Goal: Task Accomplishment & Management: Use online tool/utility

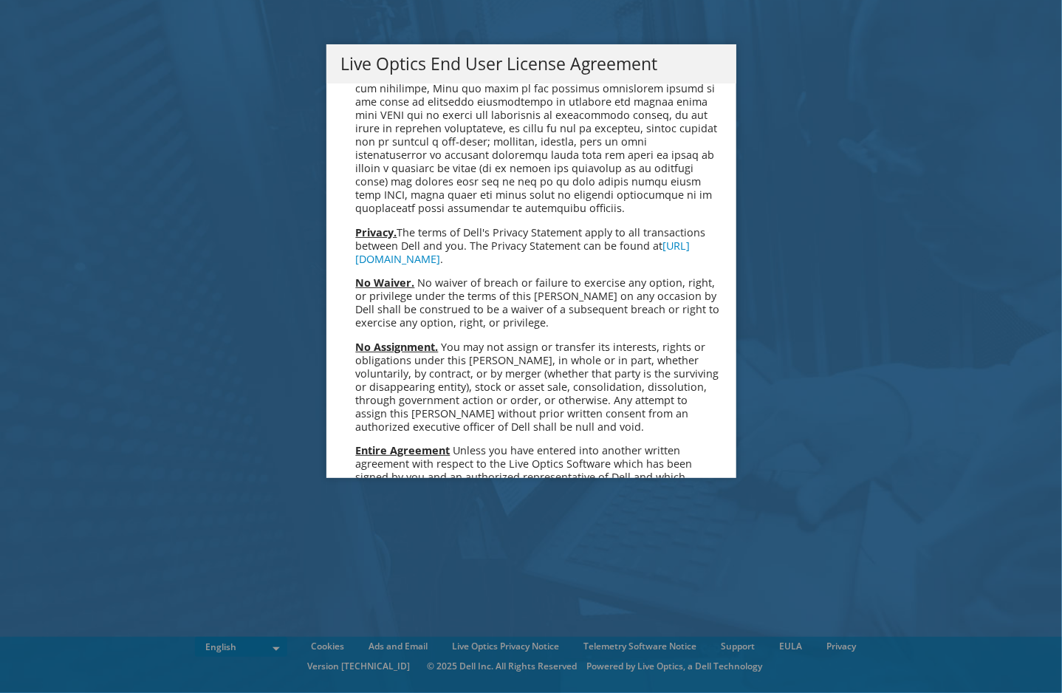
scroll to position [5587, 0]
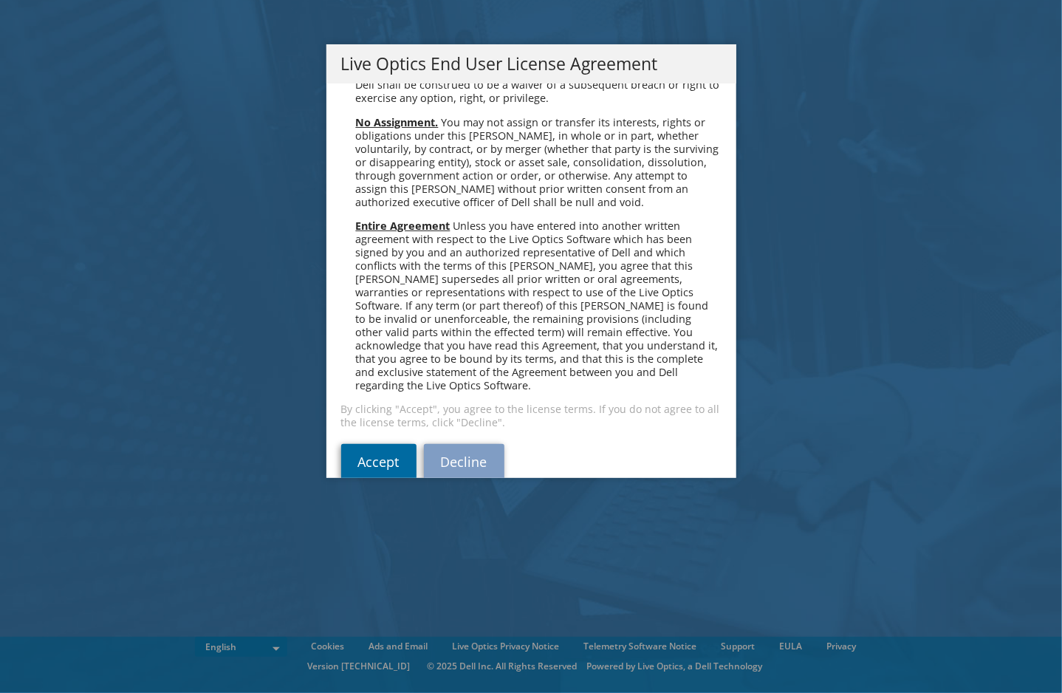
click at [354, 444] on link "Accept" at bounding box center [378, 461] width 75 height 35
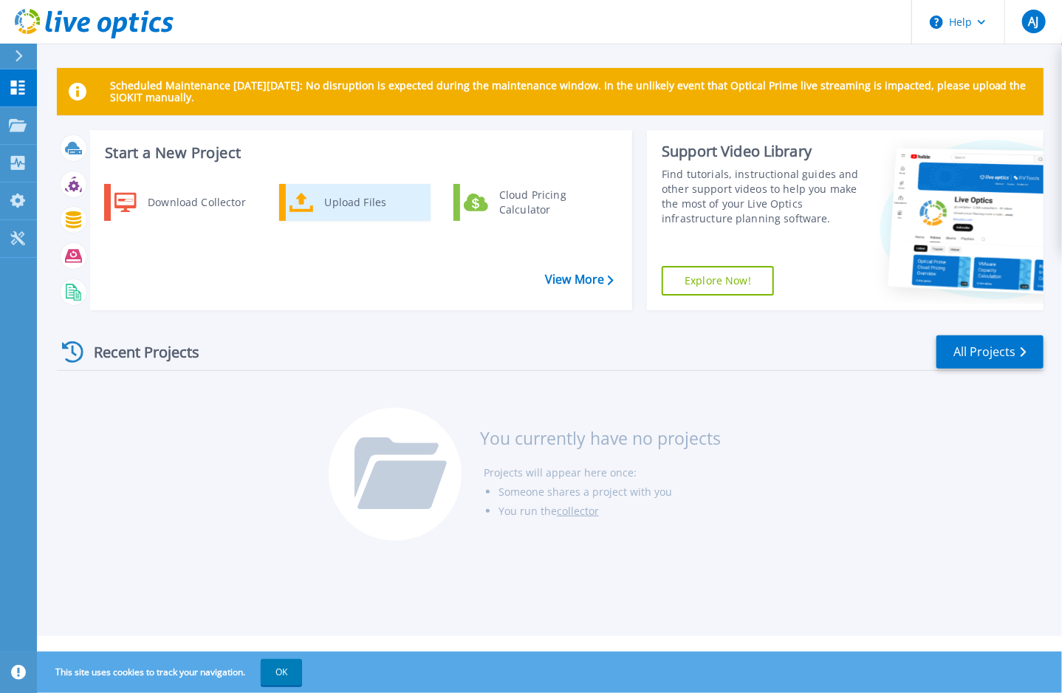
click at [333, 210] on div "Upload Files" at bounding box center [372, 203] width 109 height 30
click at [201, 91] on p "Scheduled Maintenance on Monday 22nd September: No disruption is expected durin…" at bounding box center [571, 92] width 922 height 24
click at [1034, 20] on span "AJ" at bounding box center [1033, 22] width 10 height 12
click at [123, 405] on div "Recent Projects All Projects You currently have no projects Projects will appea…" at bounding box center [550, 438] width 987 height 233
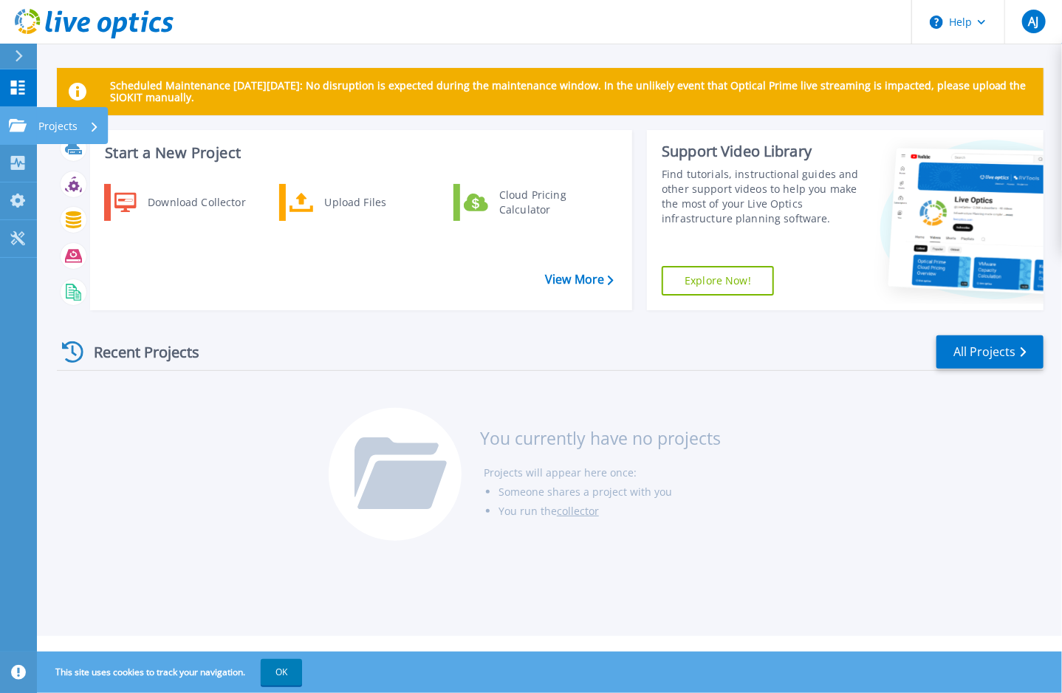
click at [6, 119] on link "Projects Projects" at bounding box center [18, 126] width 37 height 38
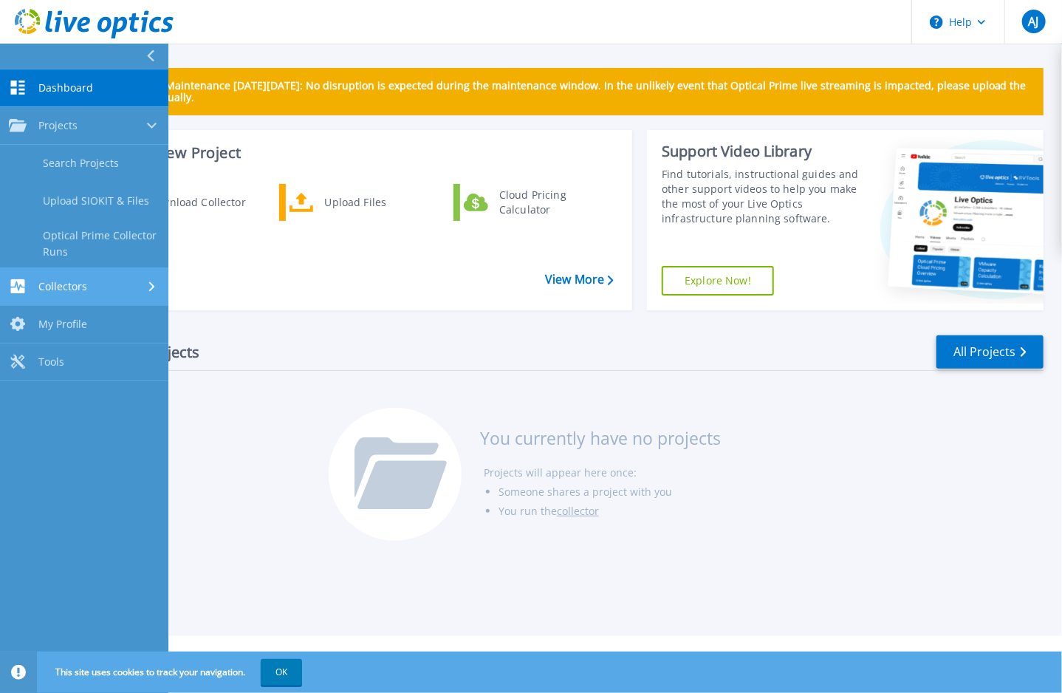
click at [98, 282] on div "Collectors" at bounding box center [84, 286] width 151 height 14
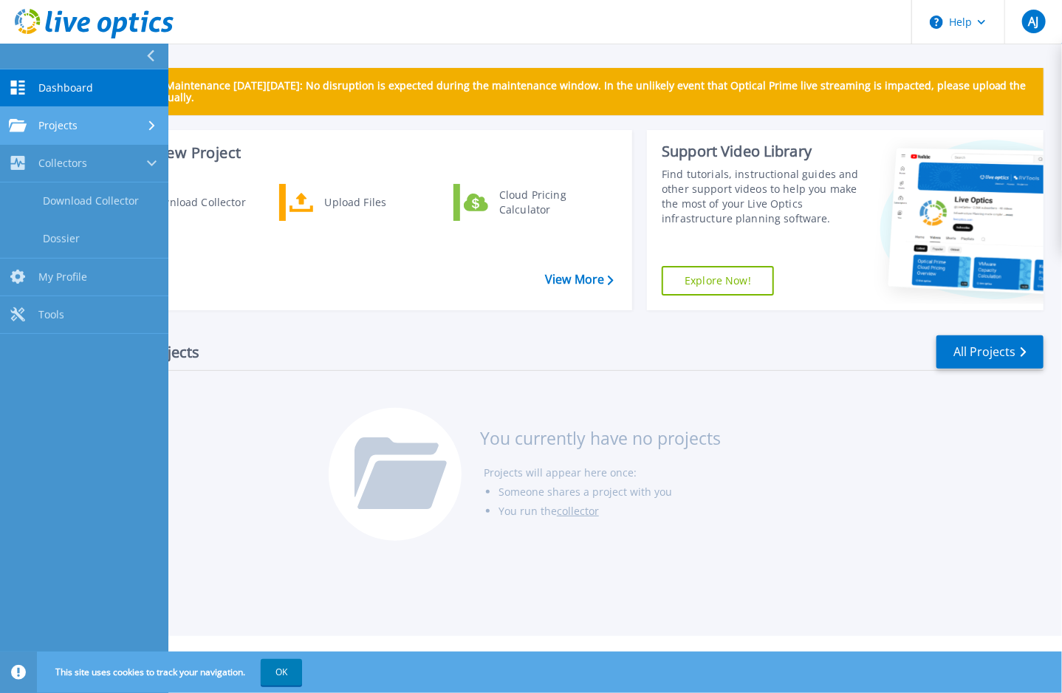
click at [83, 132] on div "Projects" at bounding box center [84, 125] width 151 height 13
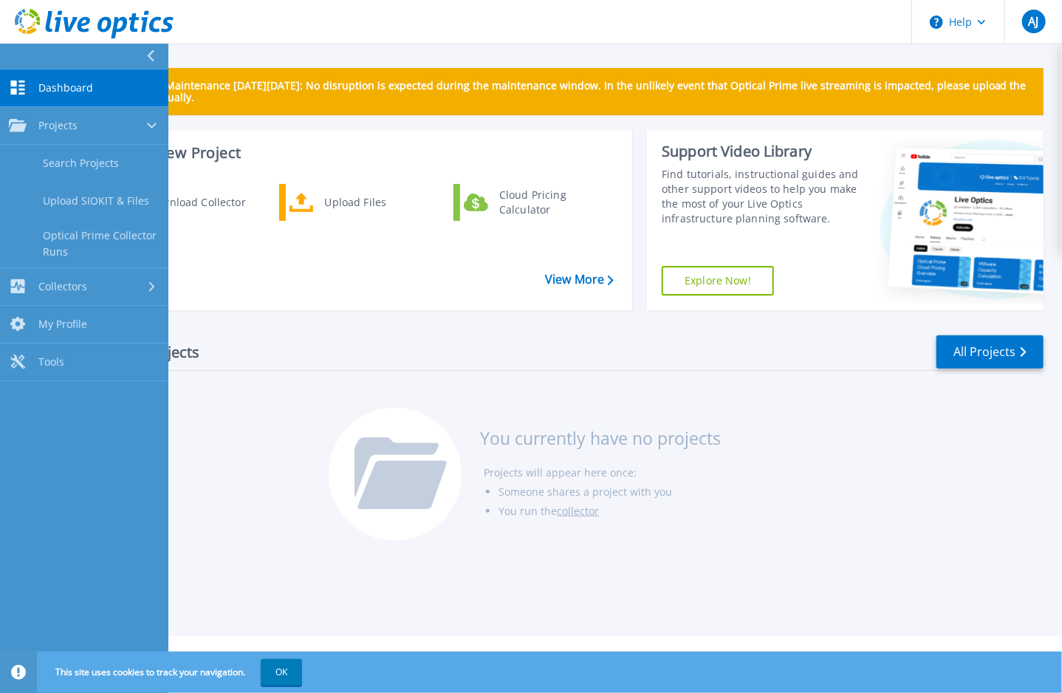
click at [81, 92] on span "Dashboard" at bounding box center [65, 87] width 55 height 13
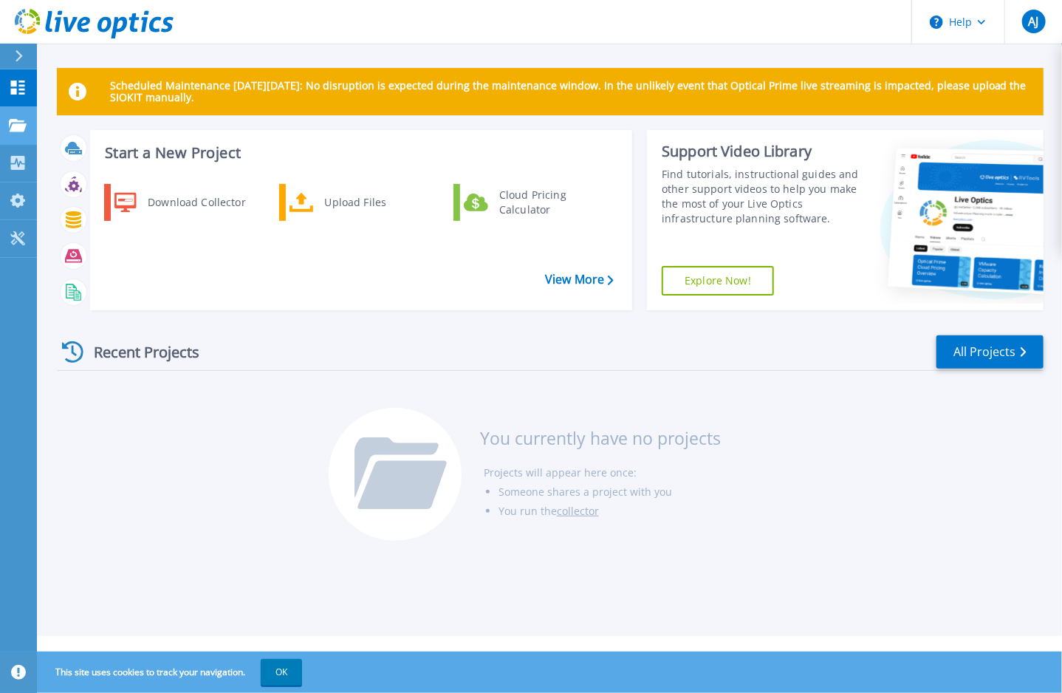
click at [28, 120] on link "Projects Projects" at bounding box center [18, 126] width 37 height 38
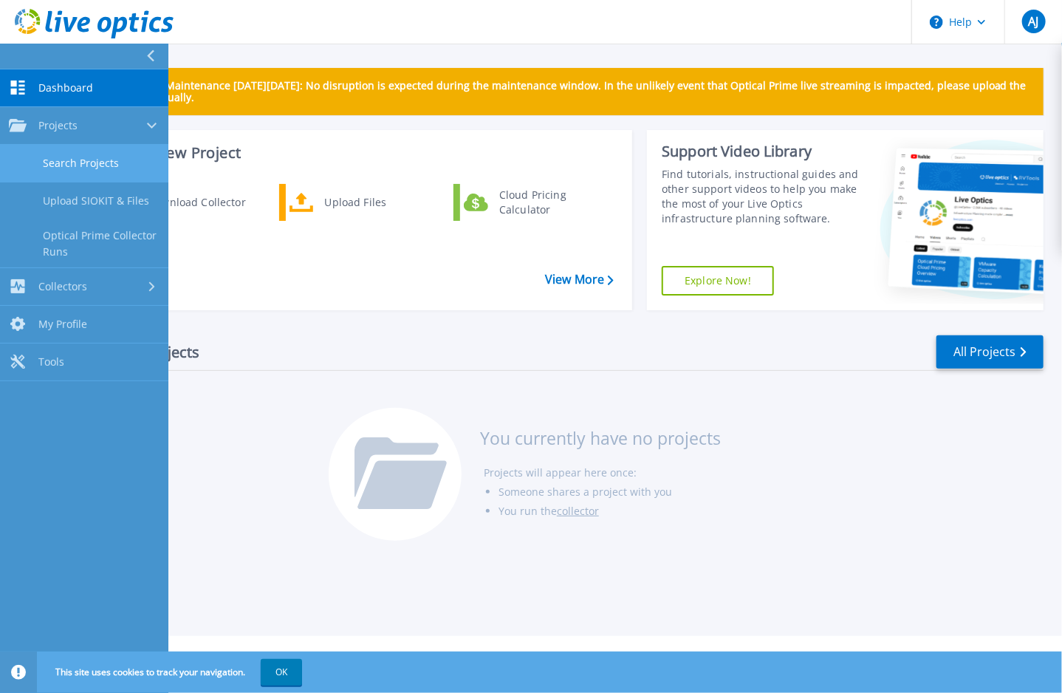
click at [74, 170] on link "Search Projects" at bounding box center [84, 164] width 168 height 38
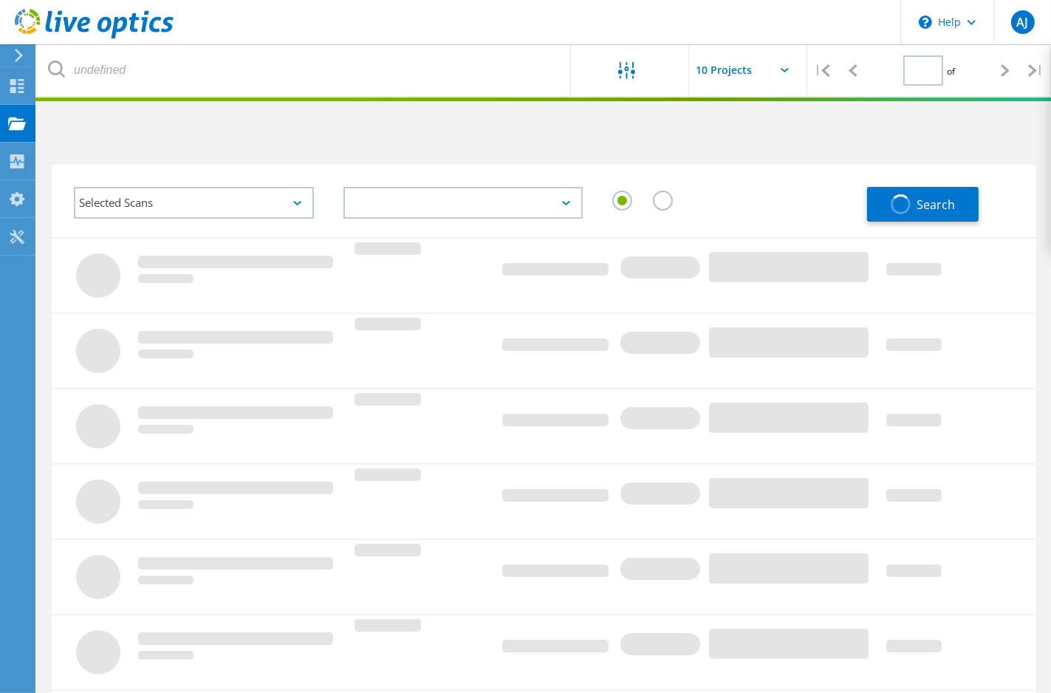
type input "1"
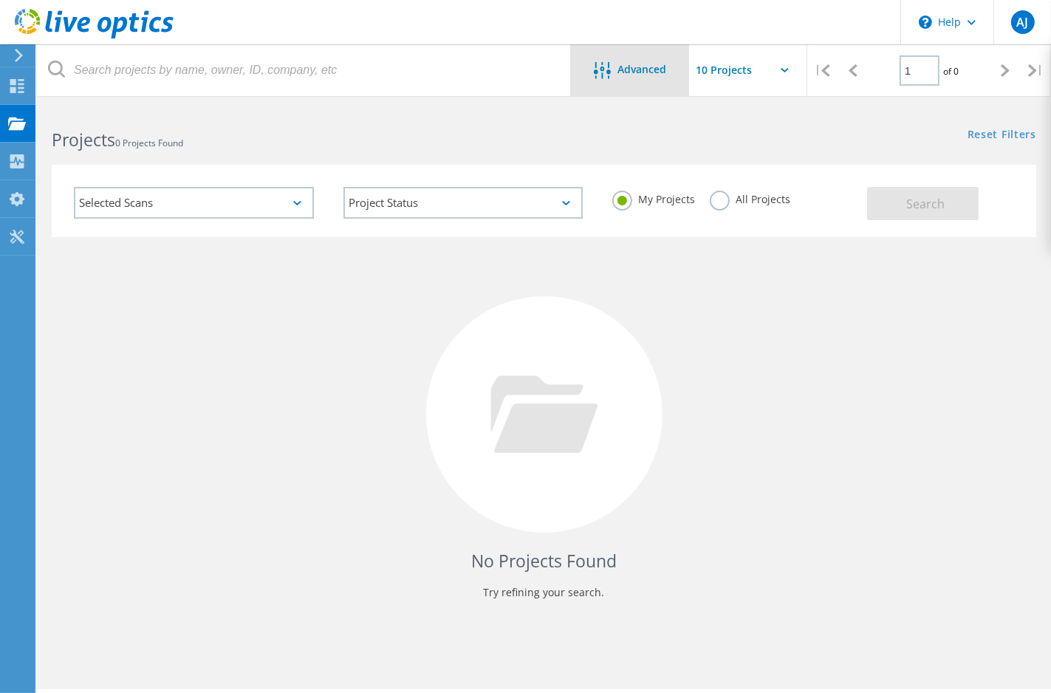
click at [660, 86] on div "Advanced" at bounding box center [630, 70] width 118 height 52
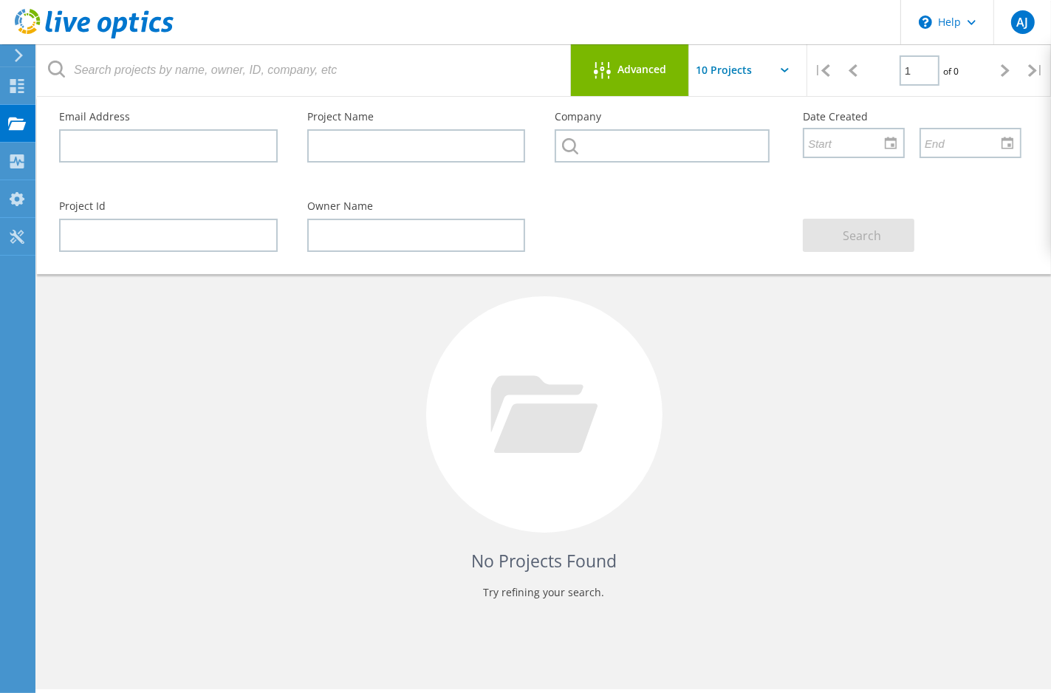
click at [788, 338] on div "No Projects Found Try refining your search." at bounding box center [544, 428] width 985 height 382
click at [655, 66] on span "Advanced" at bounding box center [642, 69] width 49 height 10
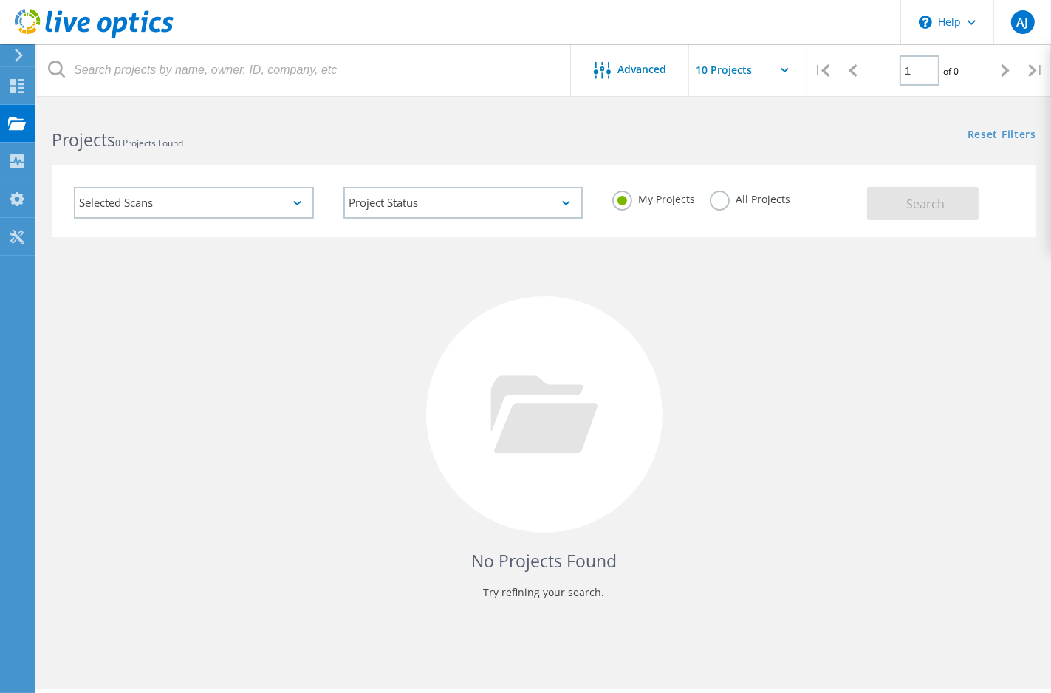
click at [279, 388] on div "No Projects Found Try refining your search." at bounding box center [544, 428] width 985 height 382
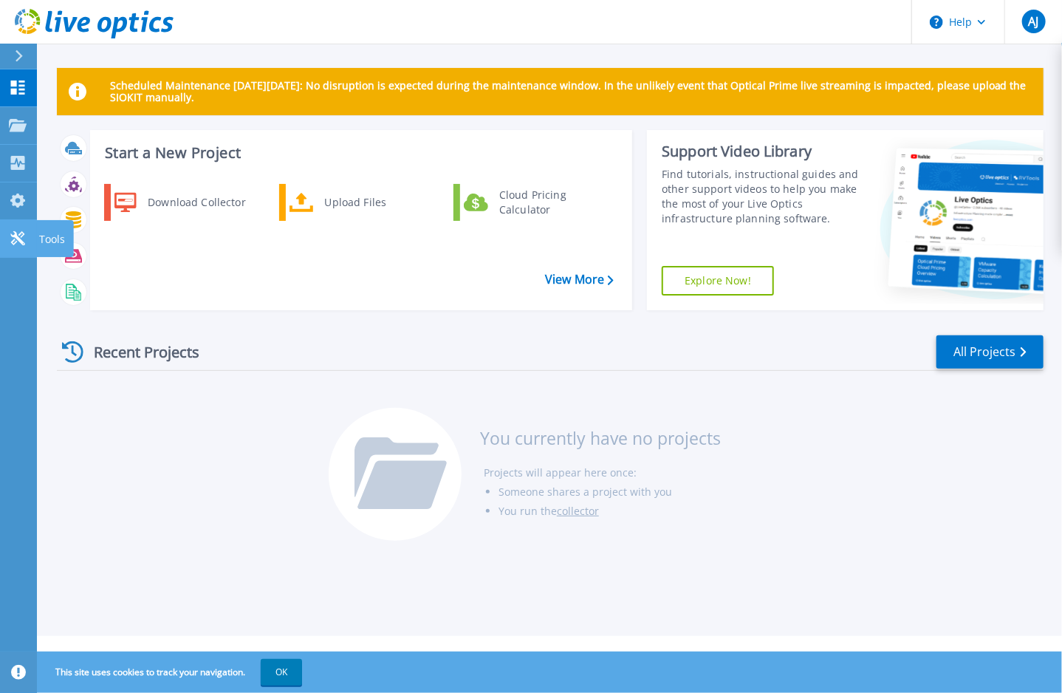
click at [15, 230] on link "Tools Tools" at bounding box center [18, 239] width 37 height 38
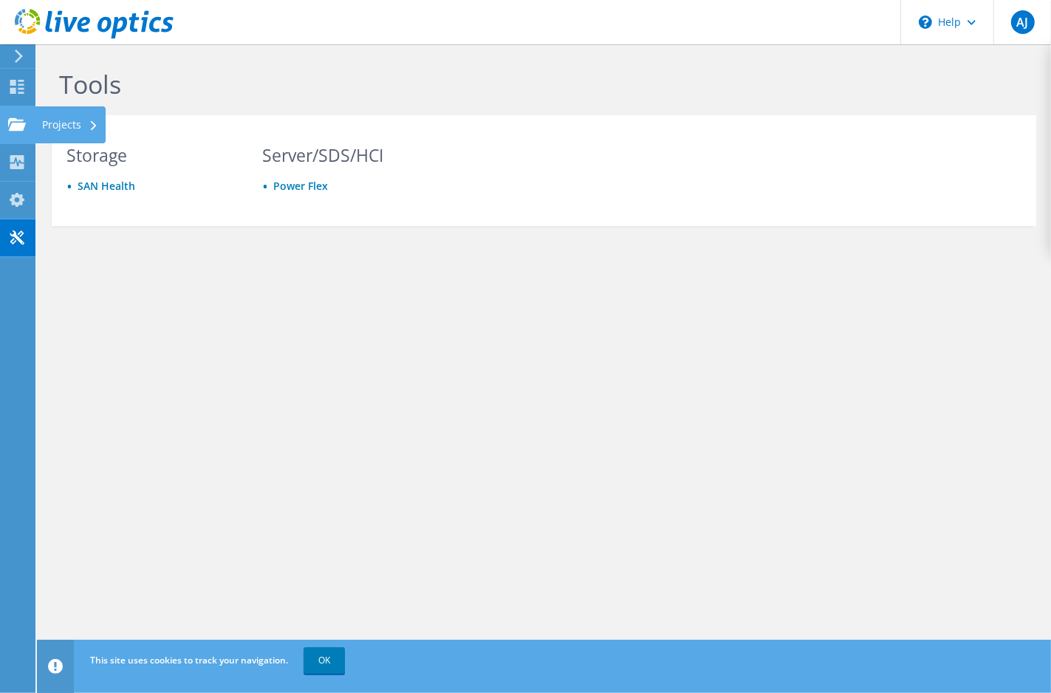
click at [23, 119] on use at bounding box center [17, 123] width 18 height 13
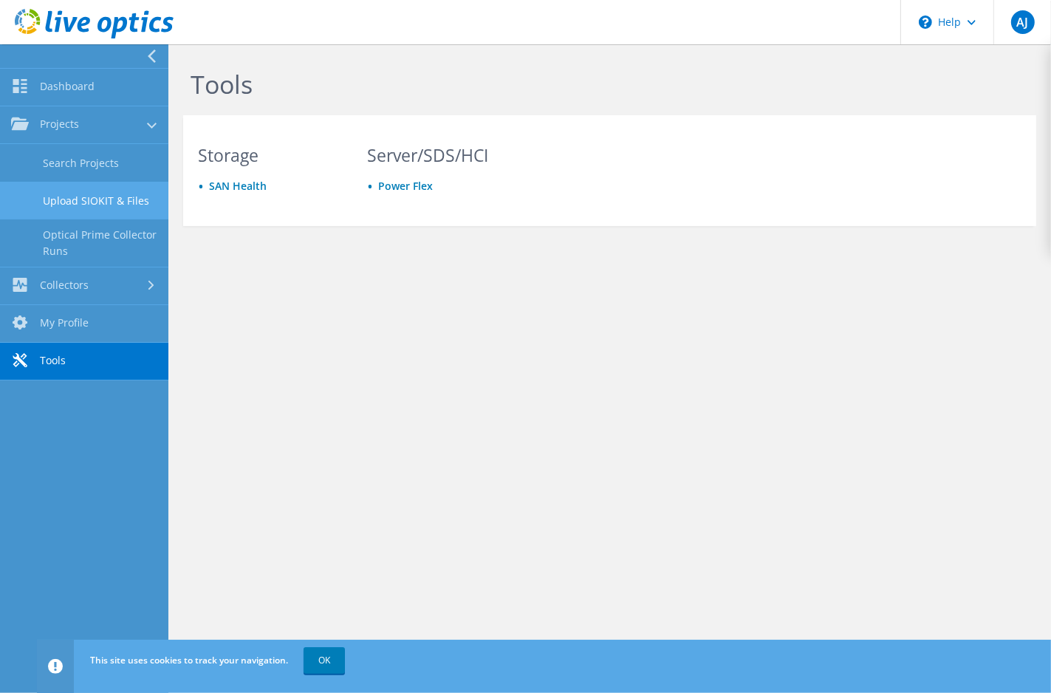
click at [84, 193] on link "Upload SIOKIT & Files" at bounding box center [84, 201] width 168 height 38
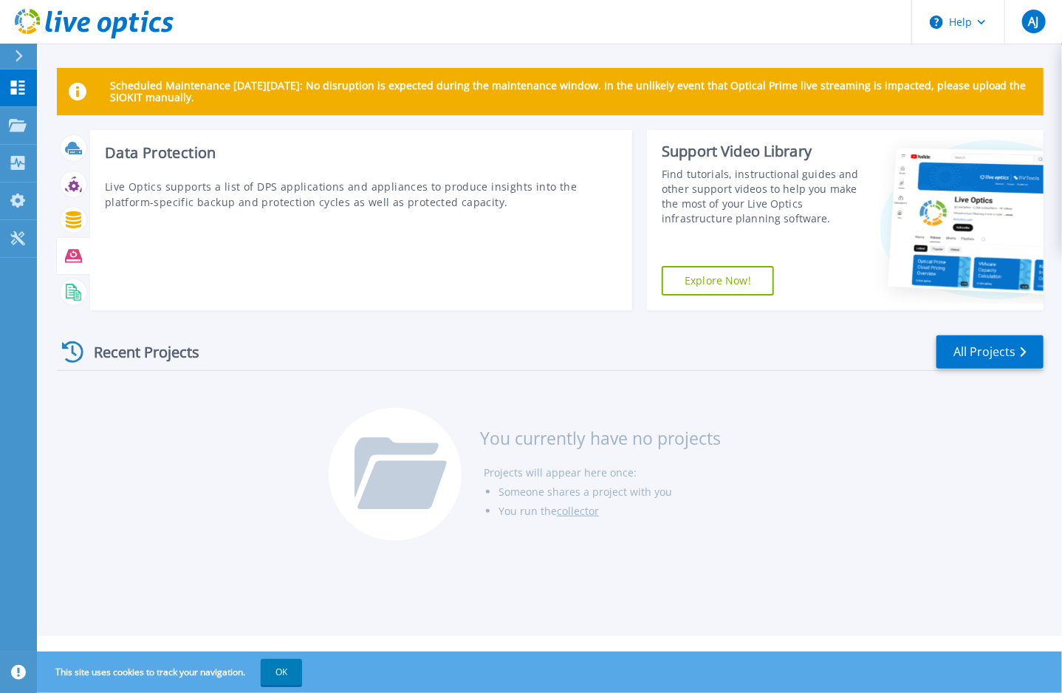
click at [74, 252] on icon at bounding box center [73, 256] width 17 height 17
click at [80, 261] on icon at bounding box center [73, 256] width 17 height 17
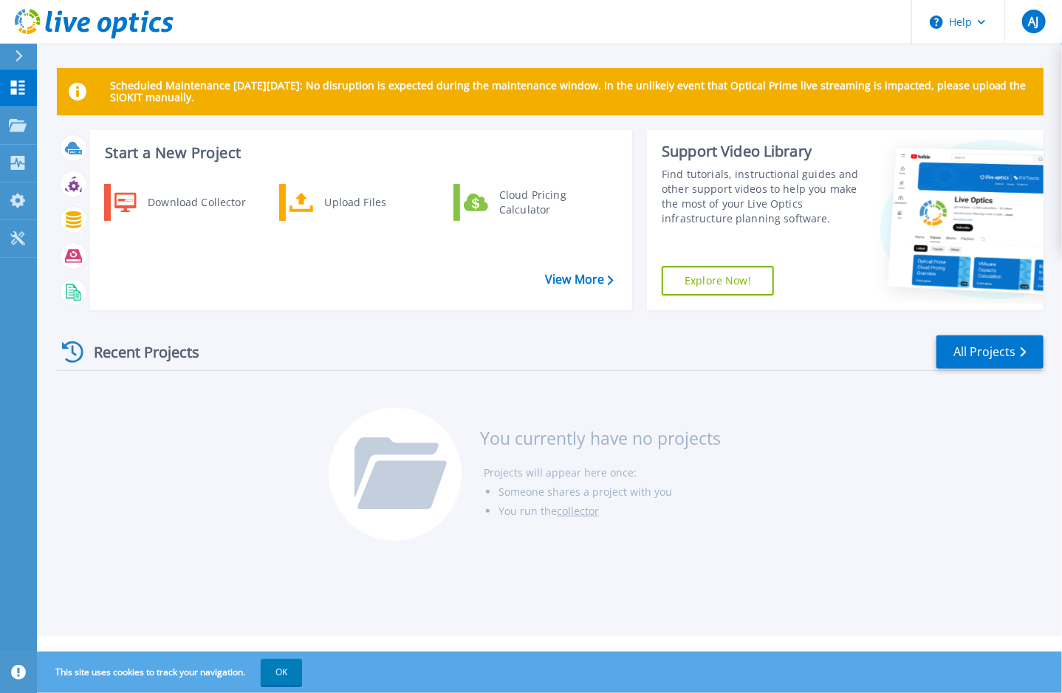
click at [532, 379] on div "Recent Projects All Projects You currently have no projects Projects will appea…" at bounding box center [550, 438] width 987 height 233
click at [322, 92] on p "Scheduled Maintenance on Monday 22nd September: No disruption is expected durin…" at bounding box center [571, 92] width 922 height 24
click at [19, 122] on icon at bounding box center [18, 125] width 18 height 13
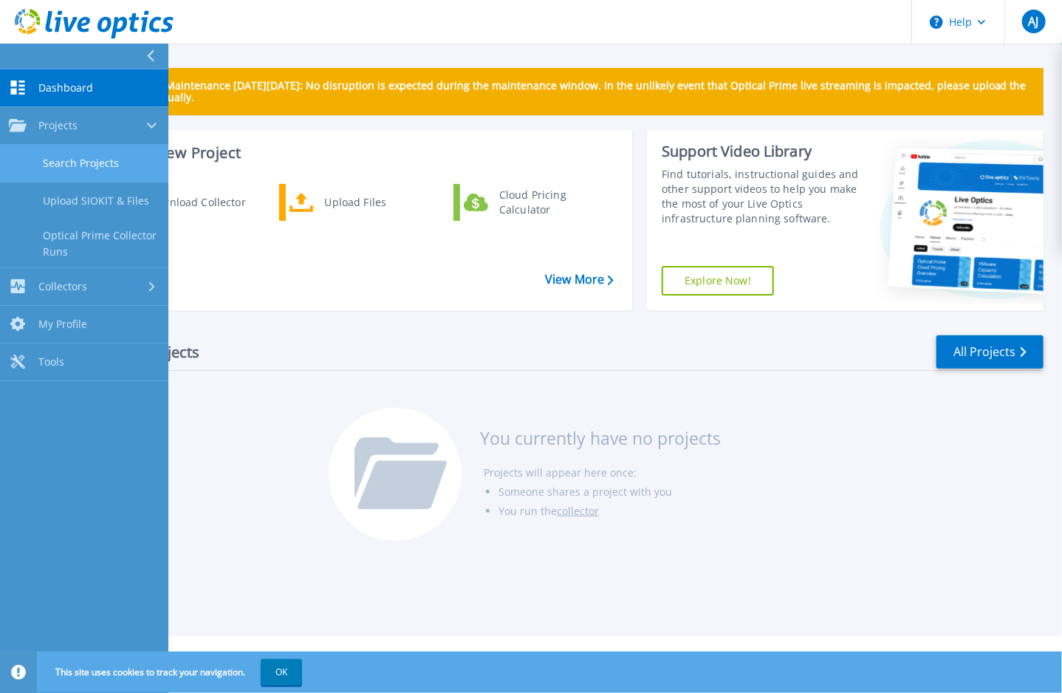
click at [78, 158] on link "Search Projects" at bounding box center [84, 164] width 168 height 38
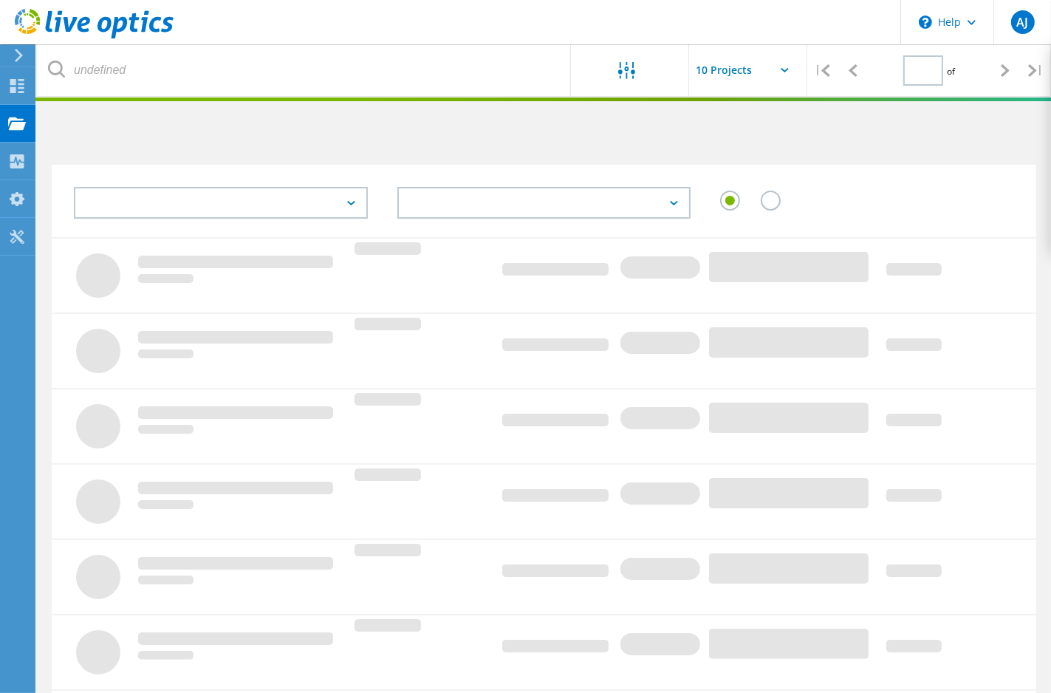
type input "1"
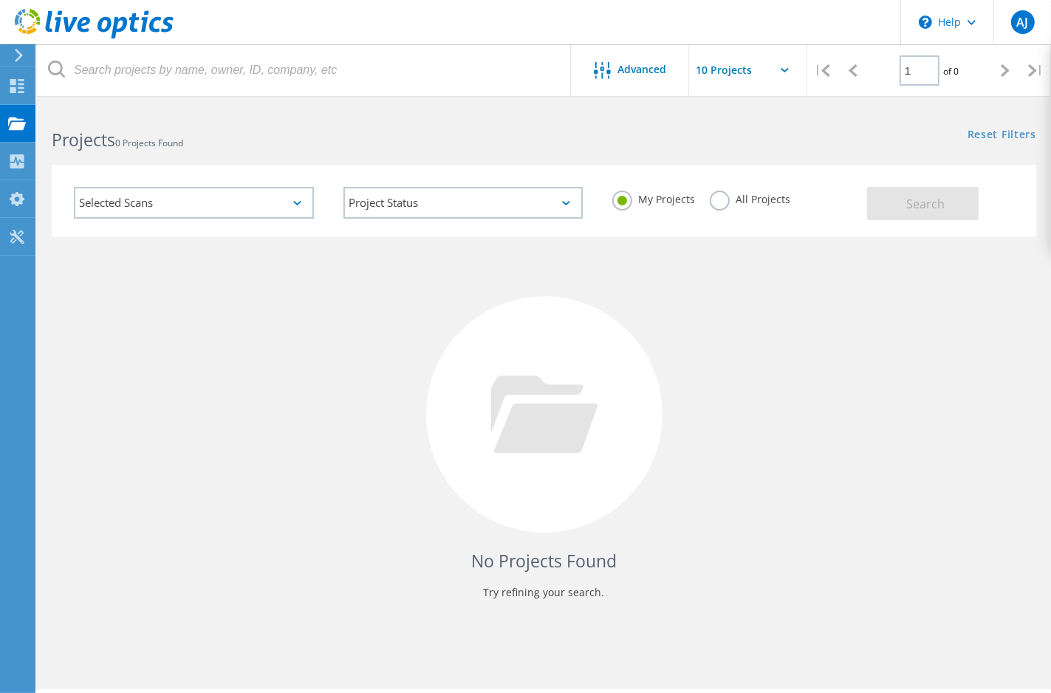
scroll to position [41, 0]
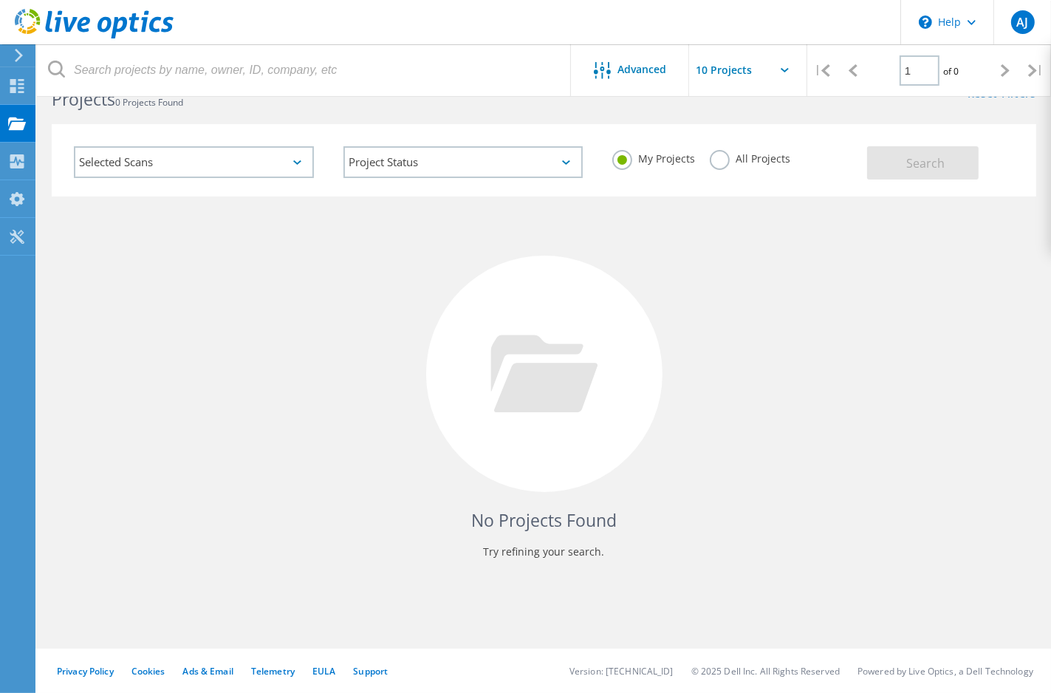
drag, startPoint x: 298, startPoint y: 273, endPoint x: 231, endPoint y: 494, distance: 230.7
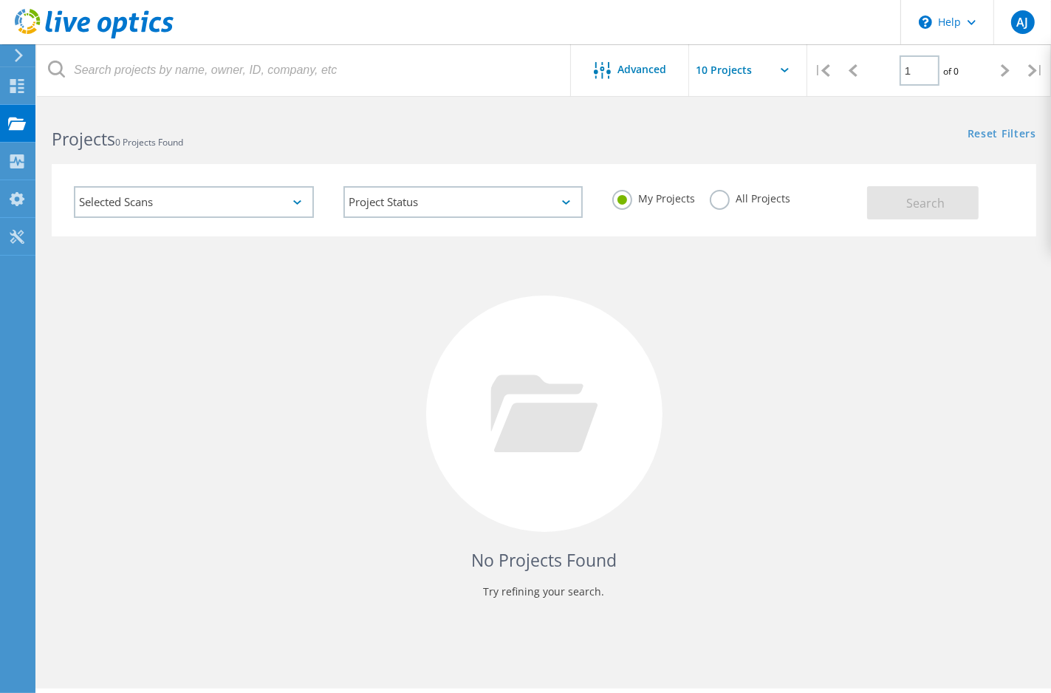
scroll to position [0, 0]
drag, startPoint x: 224, startPoint y: 504, endPoint x: 236, endPoint y: 342, distance: 162.2
click at [305, 204] on div "Selected Scans" at bounding box center [194, 203] width 240 height 32
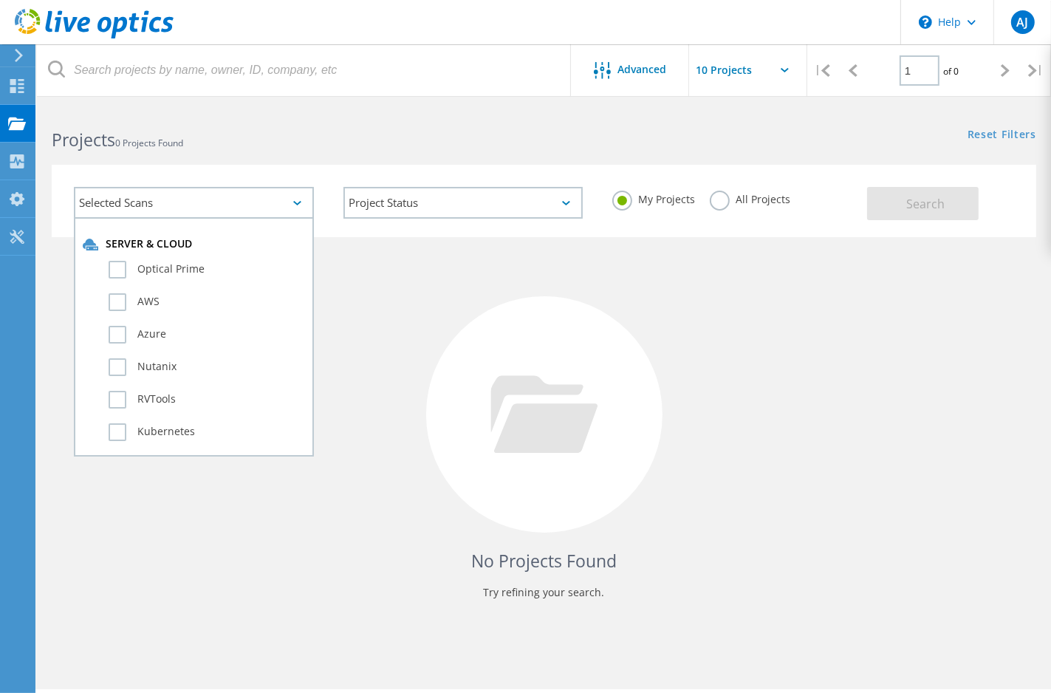
click at [305, 202] on div "Selected Scans" at bounding box center [194, 203] width 240 height 32
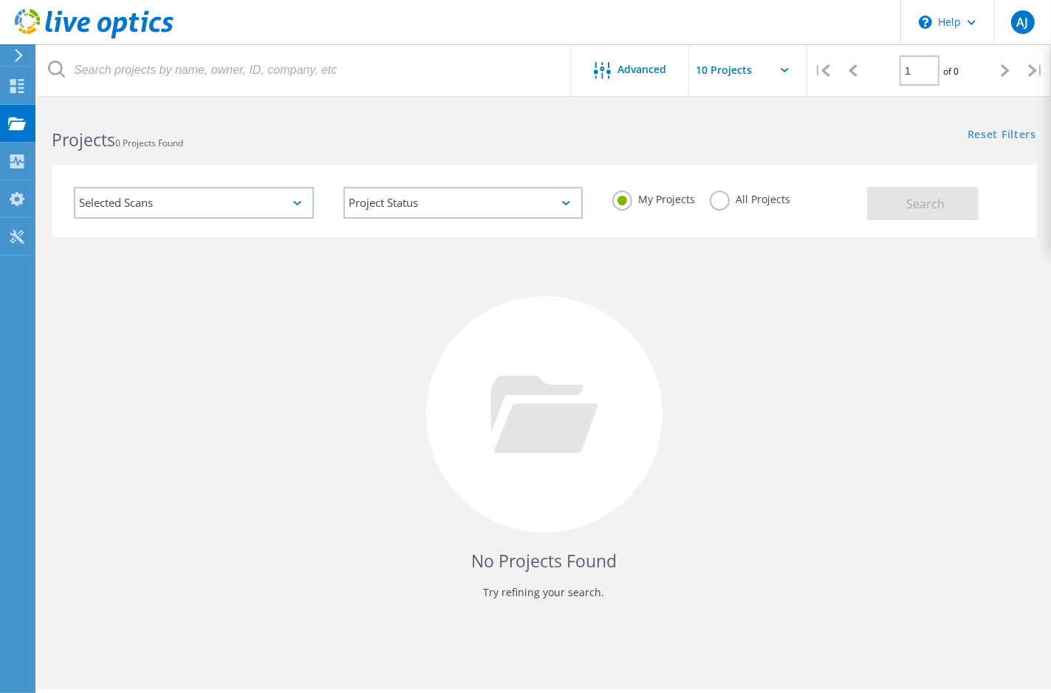
click at [305, 202] on div "Selected Scans" at bounding box center [194, 203] width 240 height 32
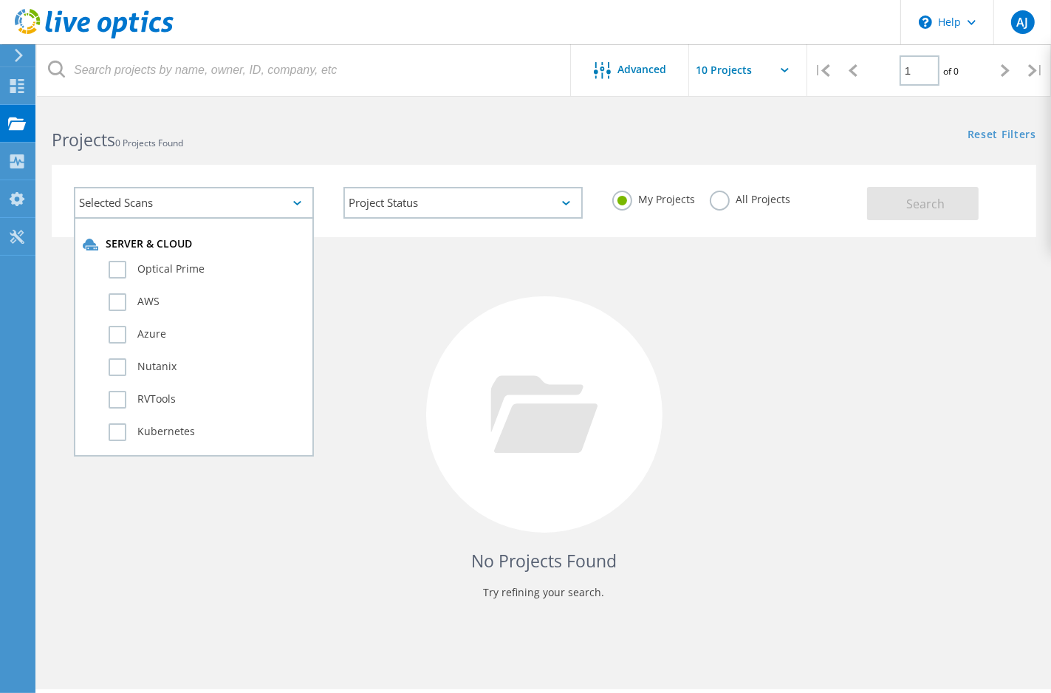
click at [372, 301] on div "No Projects Found Try refining your search." at bounding box center [544, 428] width 985 height 382
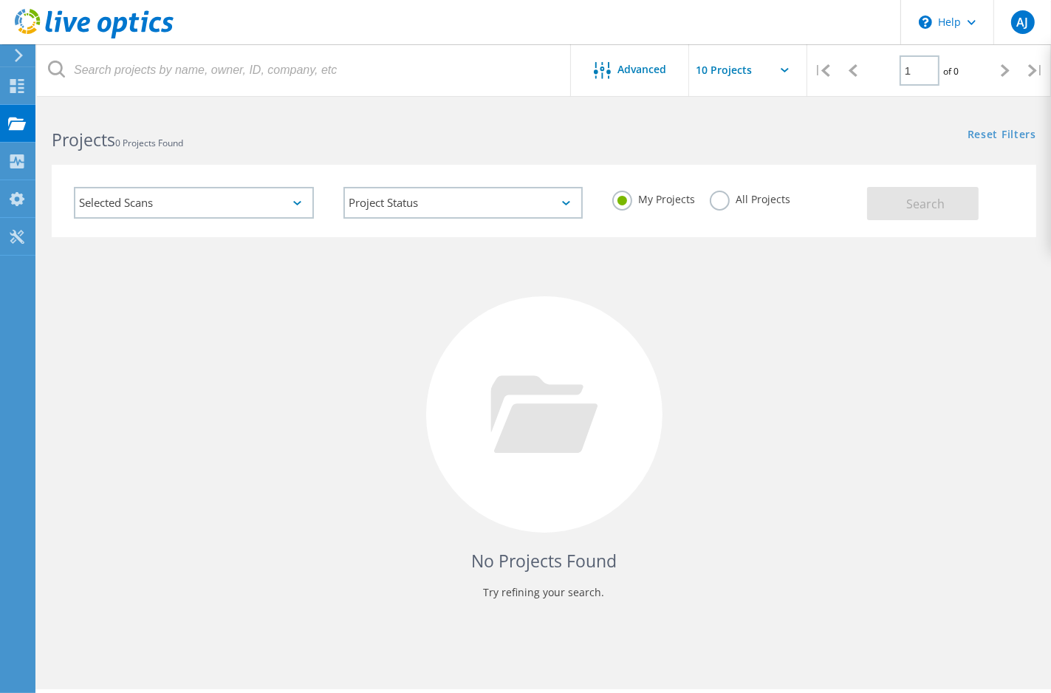
click at [343, 311] on div "No Projects Found Try refining your search." at bounding box center [544, 428] width 985 height 382
drag, startPoint x: 352, startPoint y: 332, endPoint x: 242, endPoint y: 414, distance: 137.3
click at [242, 414] on div "No Projects Found Try refining your search." at bounding box center [544, 428] width 985 height 382
click at [187, 353] on div "No Projects Found Try refining your search." at bounding box center [544, 428] width 985 height 382
click at [748, 72] on input "text" at bounding box center [763, 70] width 148 height 52
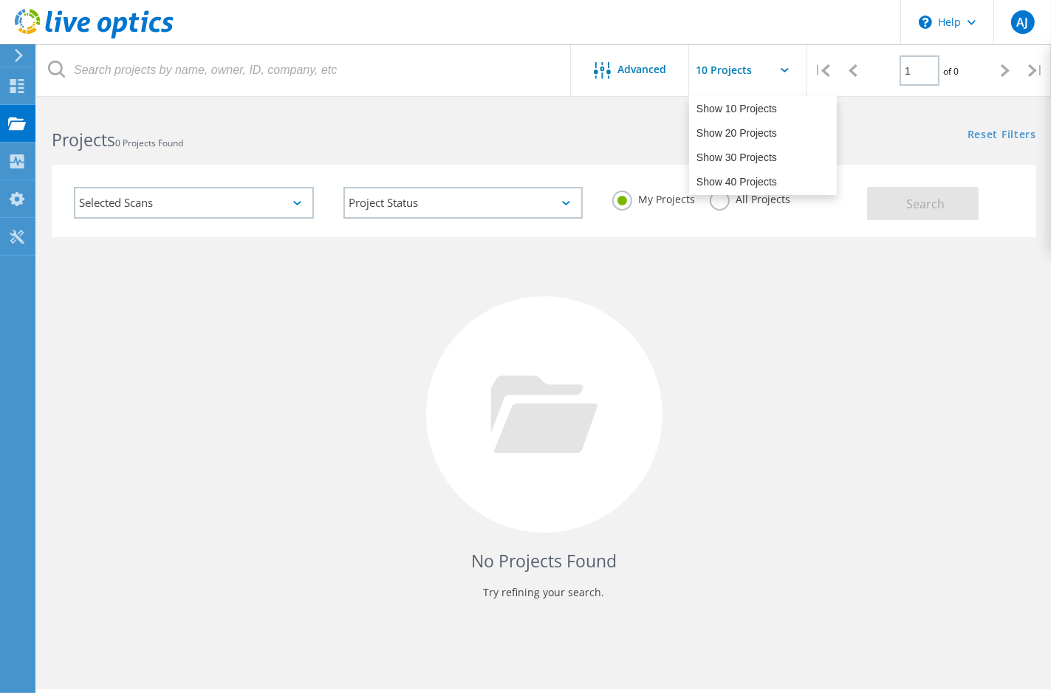
click at [748, 69] on input "text" at bounding box center [763, 70] width 148 height 52
click at [613, 143] on div "Projects 0 Projects Found Reset Filters Show Filters" at bounding box center [544, 126] width 1014 height 39
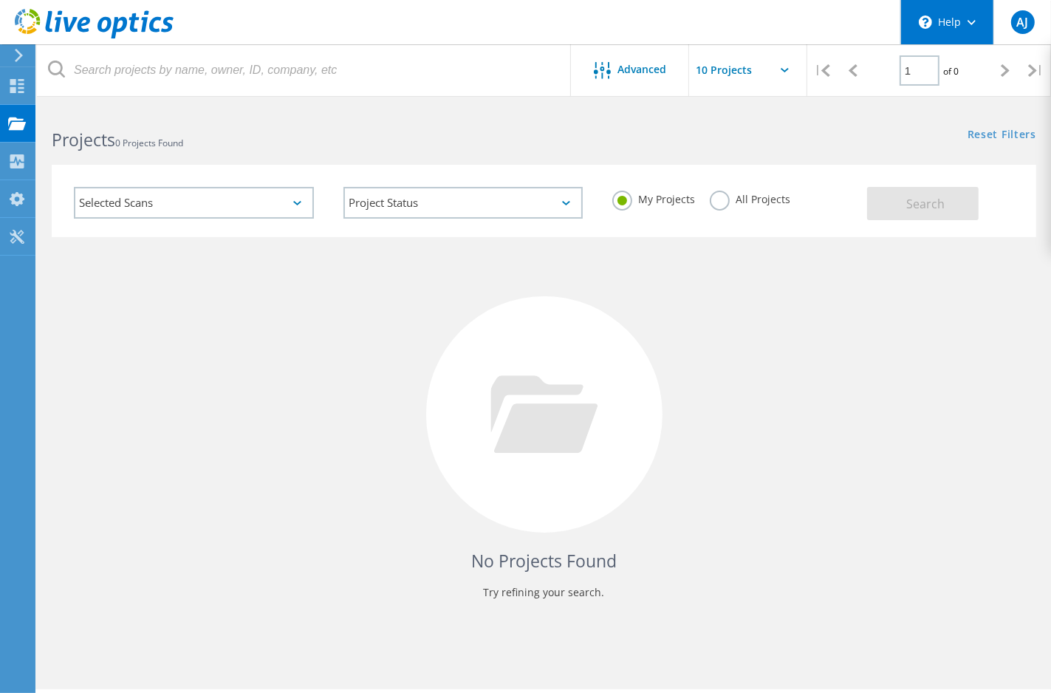
click at [966, 22] on div "\n Help" at bounding box center [947, 22] width 93 height 44
click at [631, 149] on div "Selected Scans Project Status In Progress Complete Published Anonymous Archived…" at bounding box center [544, 191] width 1014 height 91
click at [355, 145] on h2 "Projects 0 Projects Found" at bounding box center [290, 140] width 477 height 24
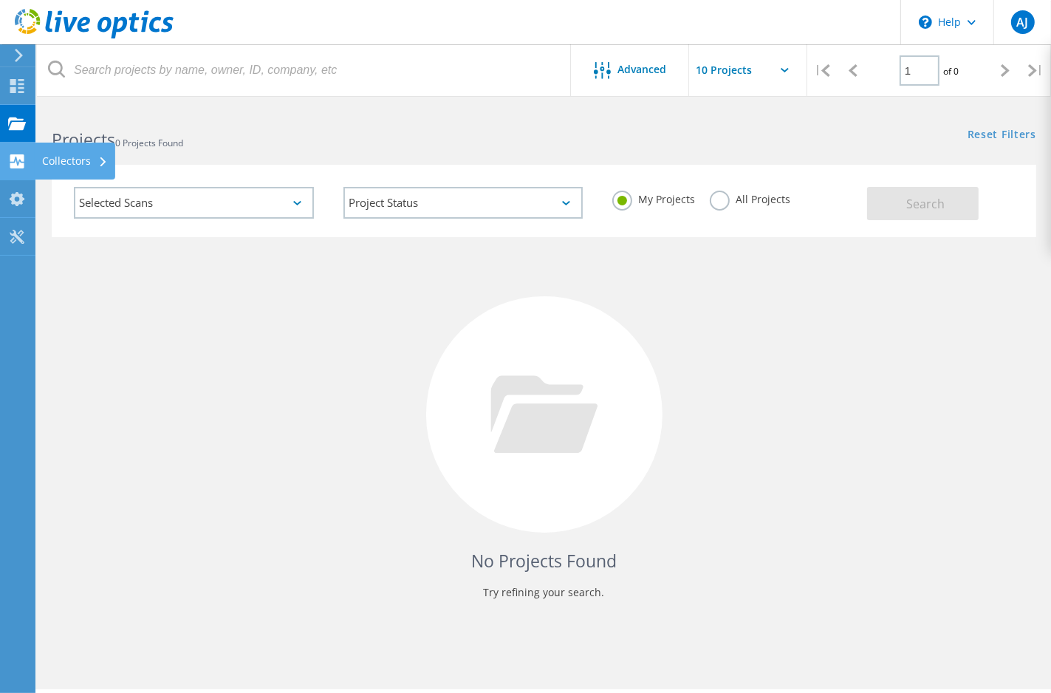
click at [18, 158] on use at bounding box center [17, 161] width 14 height 14
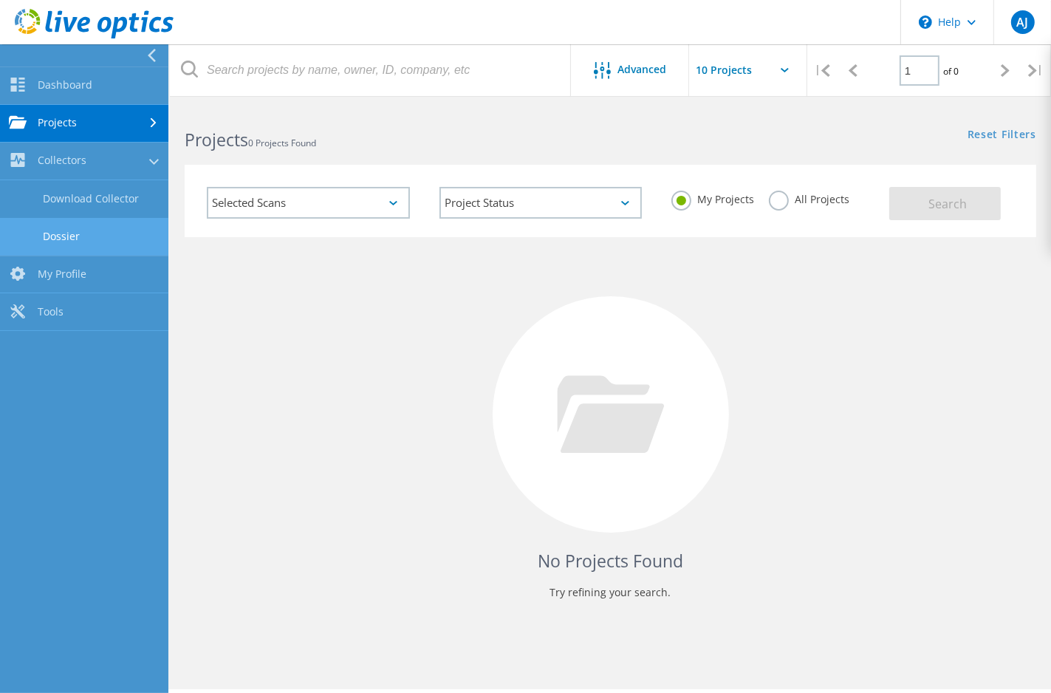
click at [65, 238] on link "Dossier" at bounding box center [84, 237] width 168 height 38
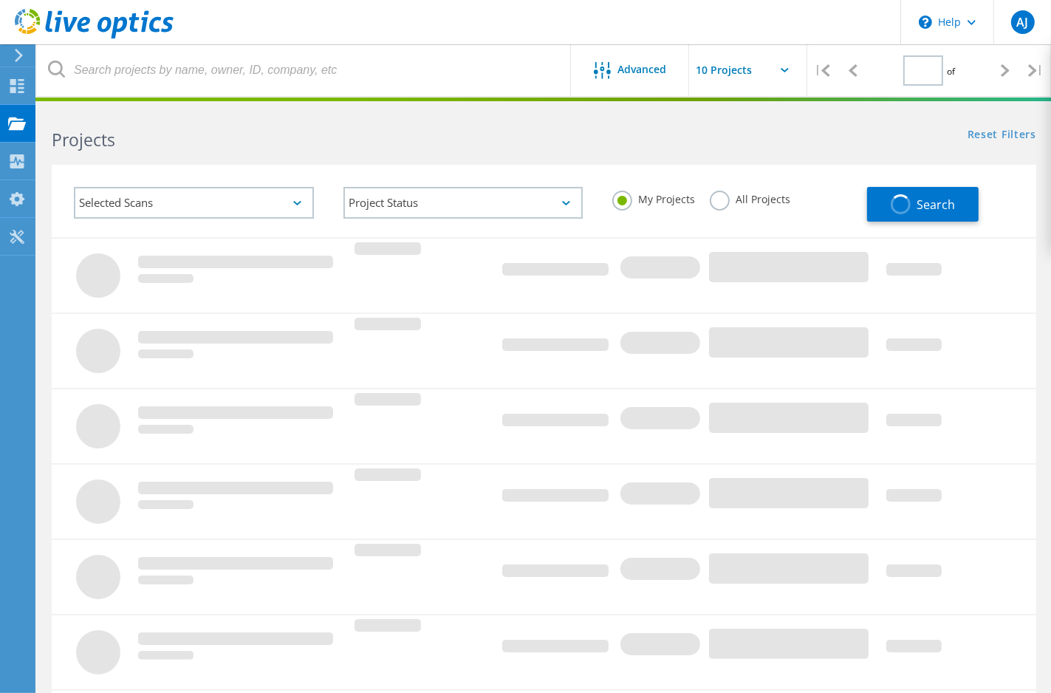
type input "1"
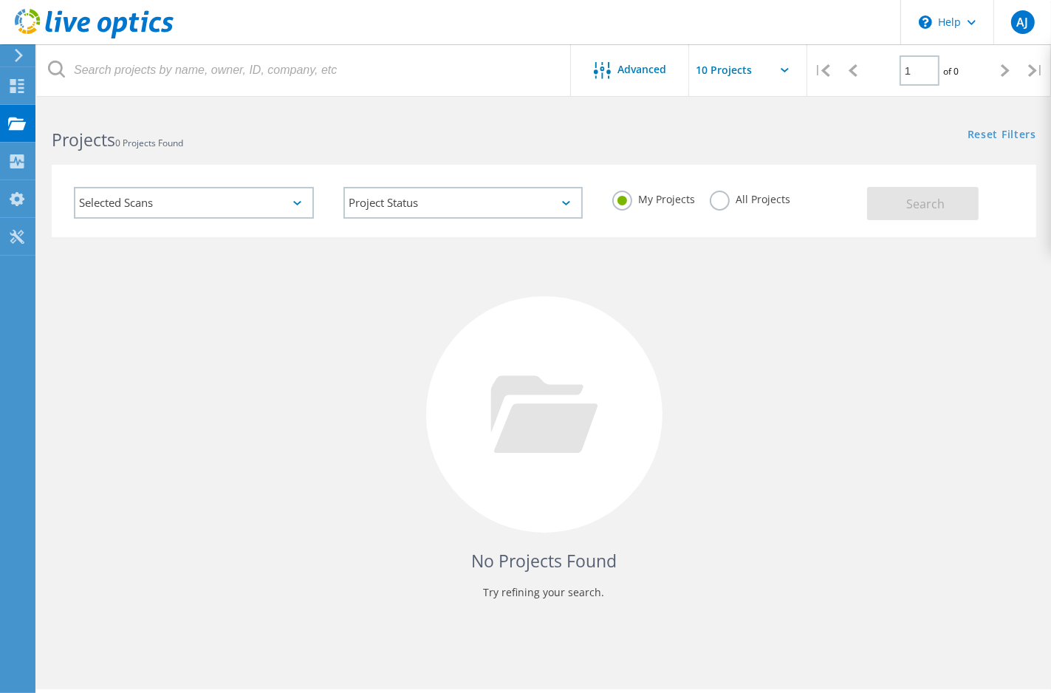
click at [386, 146] on h2 "Projects 0 Projects Found" at bounding box center [290, 140] width 477 height 24
click at [792, 400] on div "No Projects Found Try refining your search." at bounding box center [544, 428] width 985 height 382
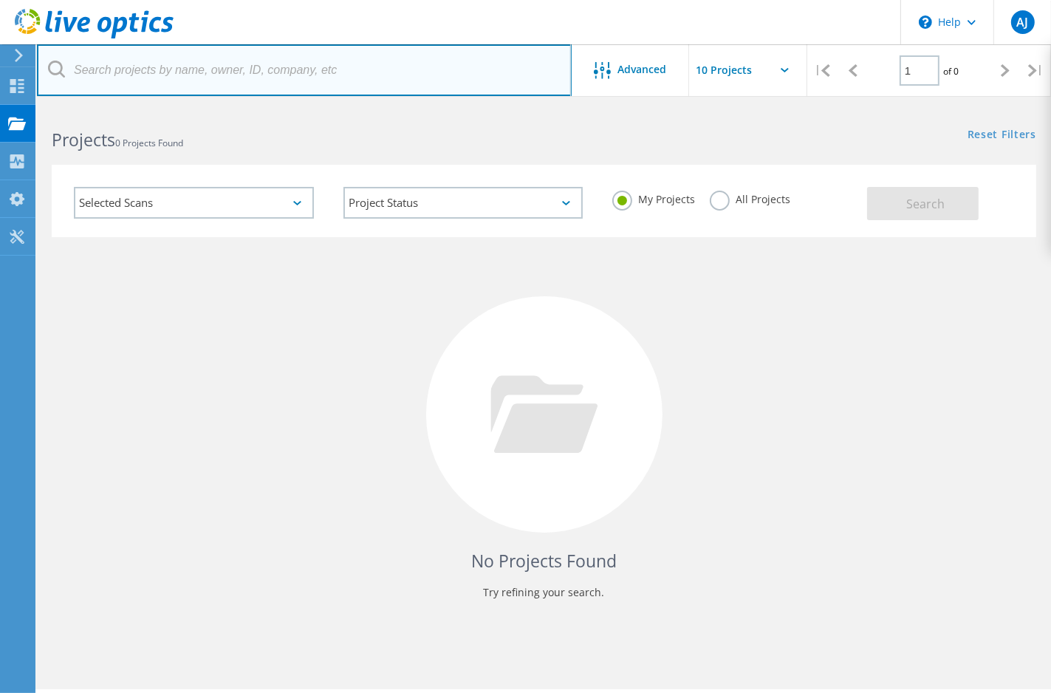
click at [317, 63] on input "text" at bounding box center [304, 70] width 535 height 52
type input "eiva"
click at [232, 78] on input "eiva" at bounding box center [304, 70] width 535 height 52
drag, startPoint x: 117, startPoint y: 75, endPoint x: 50, endPoint y: 112, distance: 76.7
click at [0, 69] on html "\n Help Explore Helpful Articles Contact Support AJ End User Allan Juhler apj@e…" at bounding box center [525, 367] width 1051 height 734
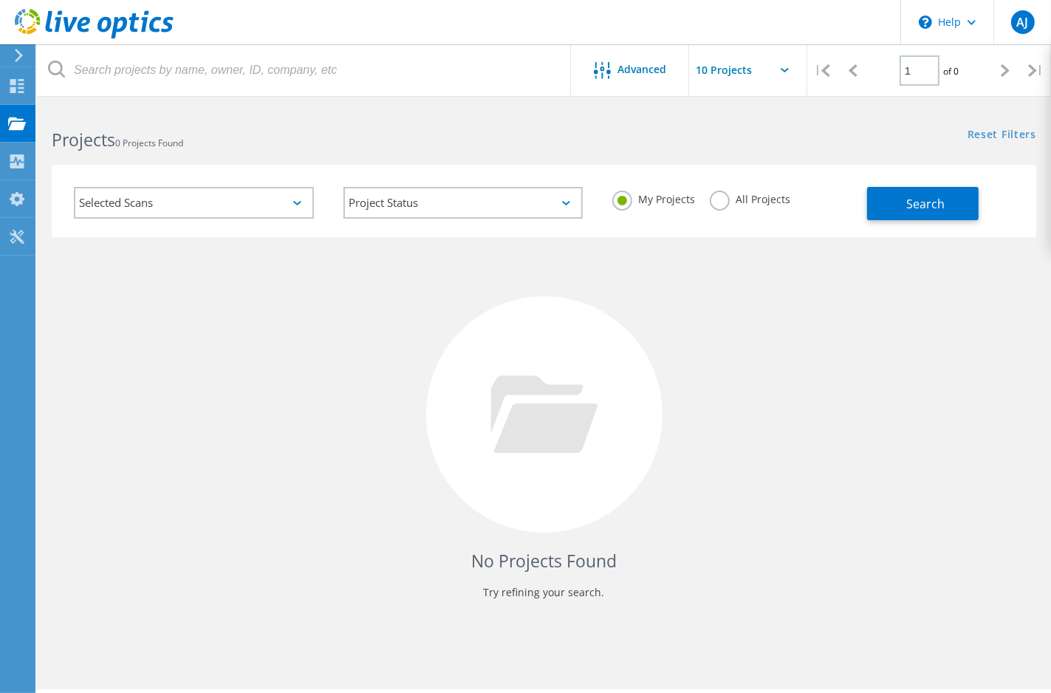
click at [256, 191] on div "Selected Scans" at bounding box center [194, 203] width 240 height 32
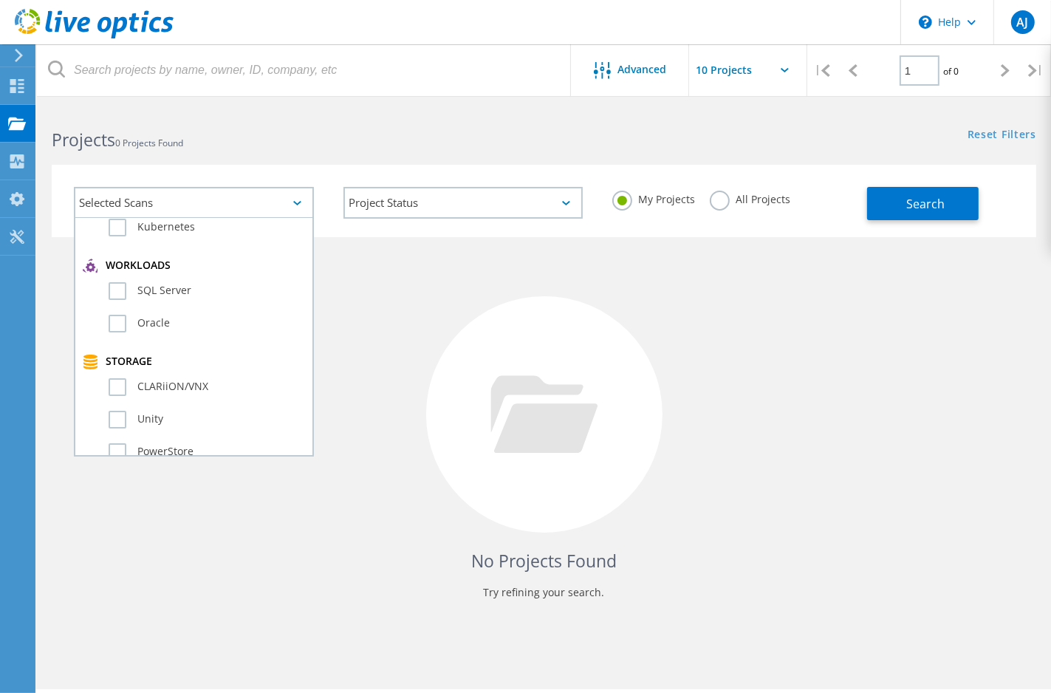
scroll to position [207, 0]
click at [388, 274] on div "No Projects Found Try refining your search." at bounding box center [544, 428] width 985 height 382
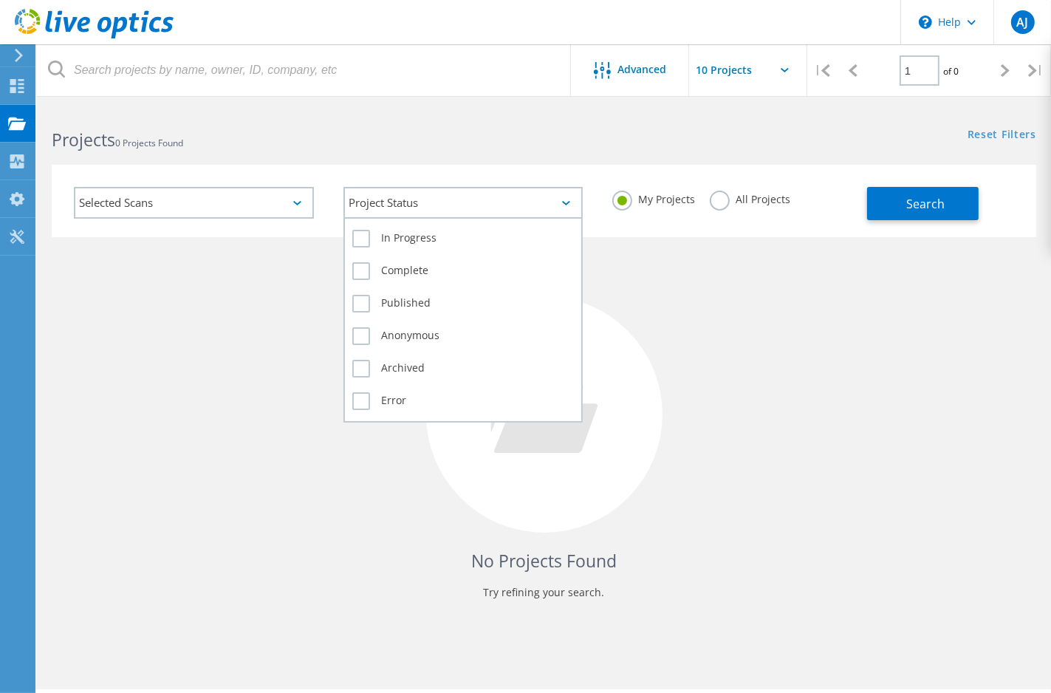
click at [423, 193] on div "Project Status" at bounding box center [464, 203] width 240 height 32
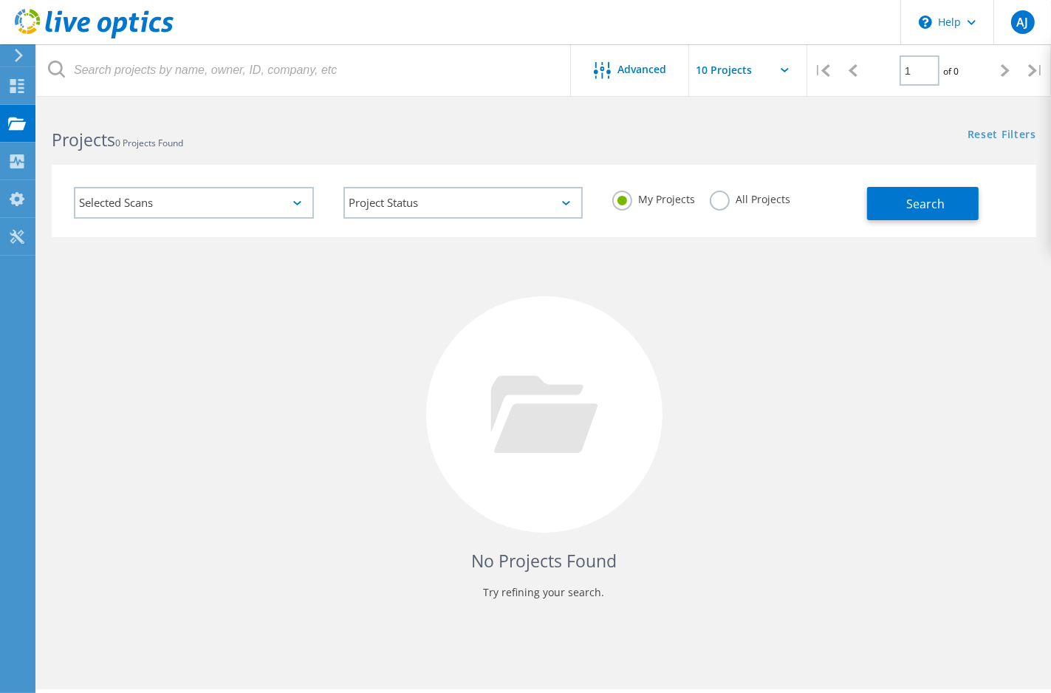
click at [392, 165] on div "Selected Scans Project Status In Progress Complete Published Anonymous Archived…" at bounding box center [544, 201] width 985 height 72
drag, startPoint x: 395, startPoint y: 146, endPoint x: 765, endPoint y: 150, distance: 369.4
click at [397, 146] on h2 "Projects 0 Projects Found" at bounding box center [290, 140] width 477 height 24
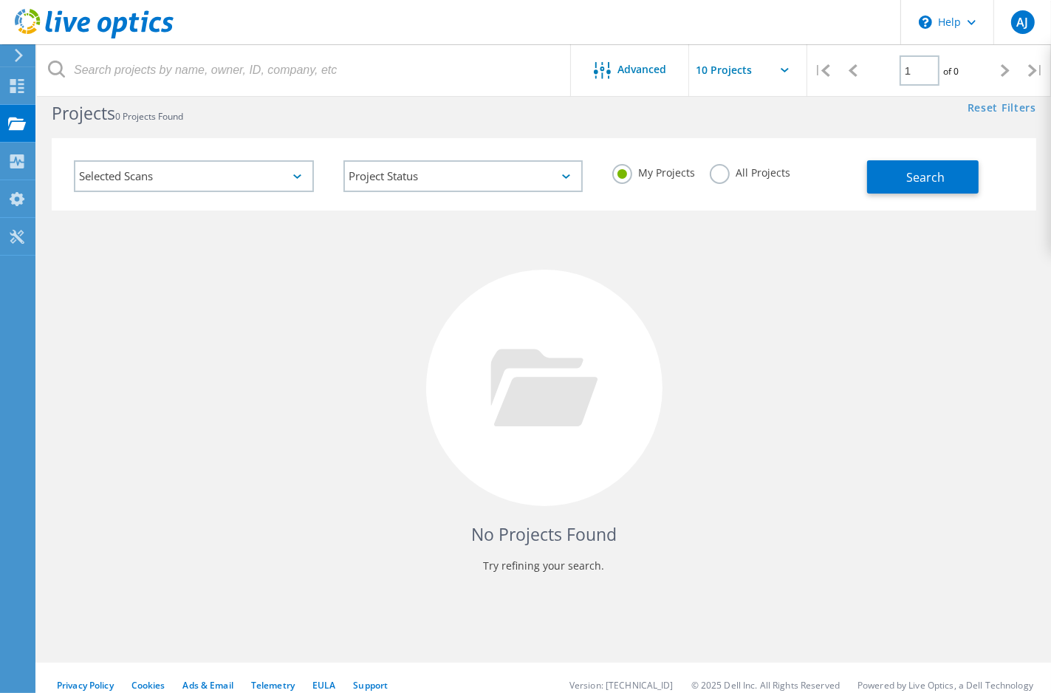
scroll to position [41, 0]
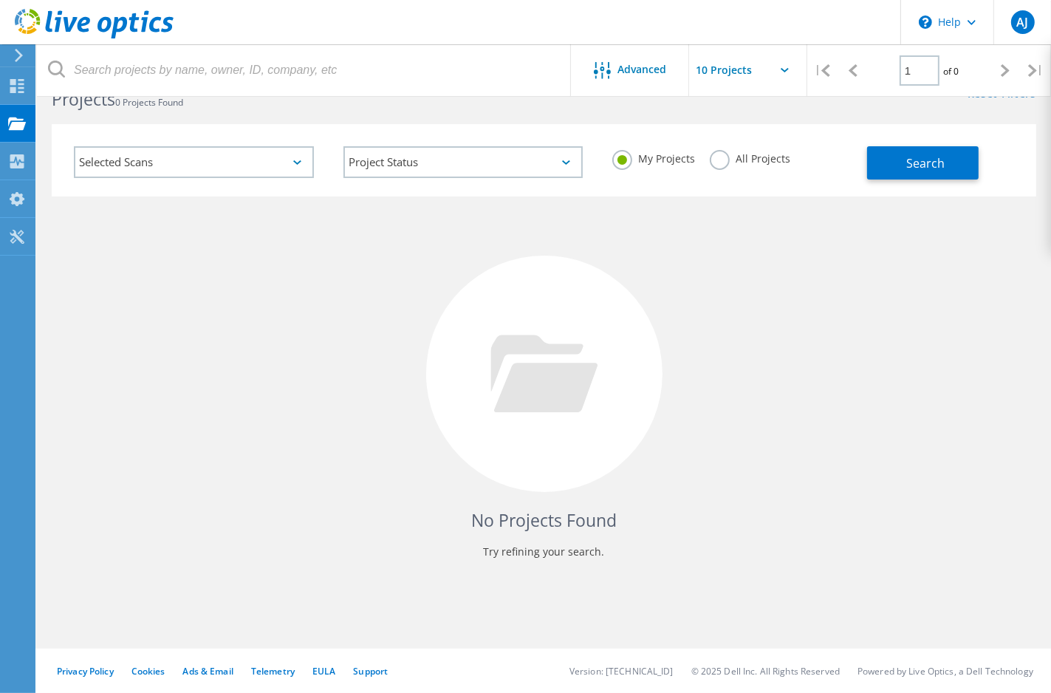
drag, startPoint x: 751, startPoint y: 166, endPoint x: 768, endPoint y: 167, distance: 17.7
click at [751, 166] on div "All Projects" at bounding box center [750, 160] width 81 height 21
click at [714, 156] on label "All Projects" at bounding box center [750, 157] width 81 height 14
click at [0, 0] on input "All Projects" at bounding box center [0, 0] width 0 height 0
click at [898, 163] on button "Search" at bounding box center [923, 162] width 112 height 33
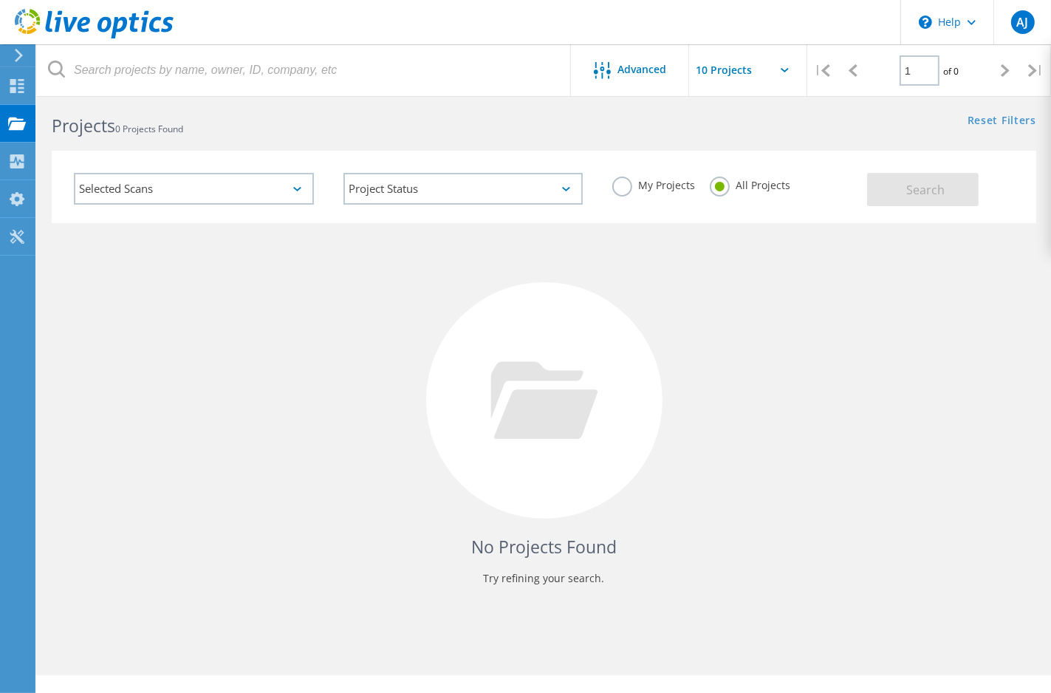
scroll to position [0, 0]
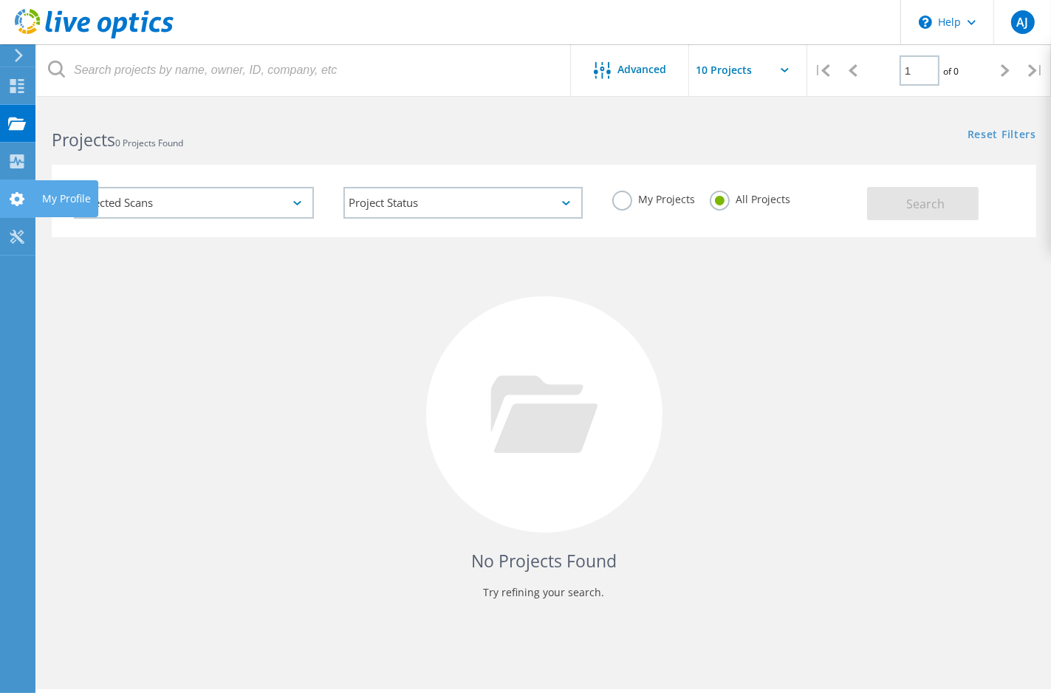
click at [17, 194] on use at bounding box center [17, 199] width 15 height 14
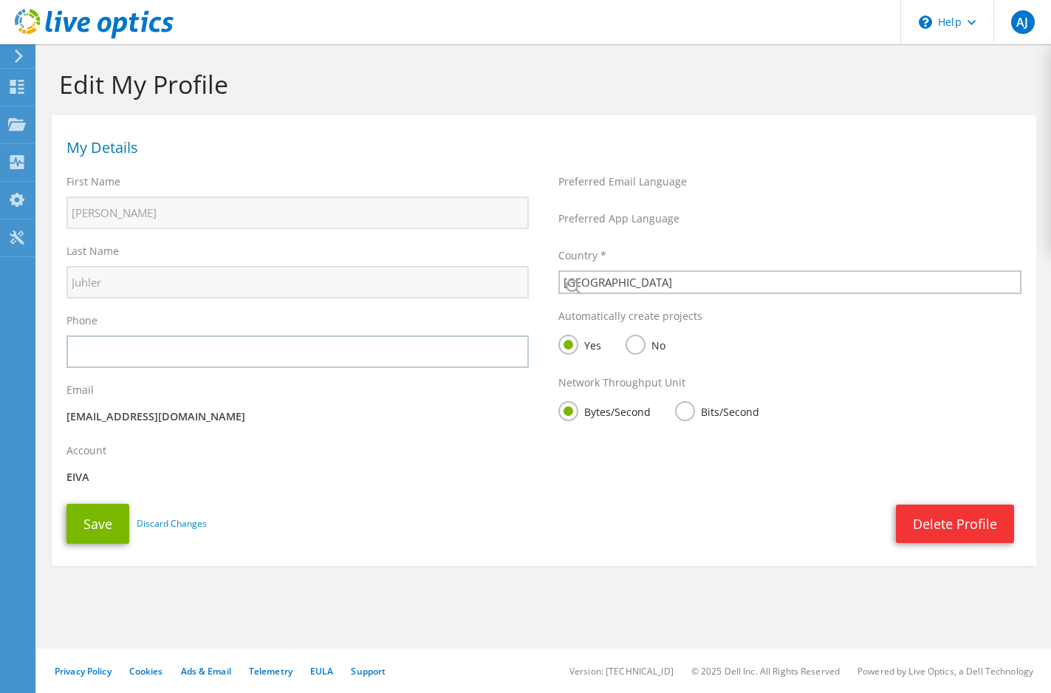
select select "58"
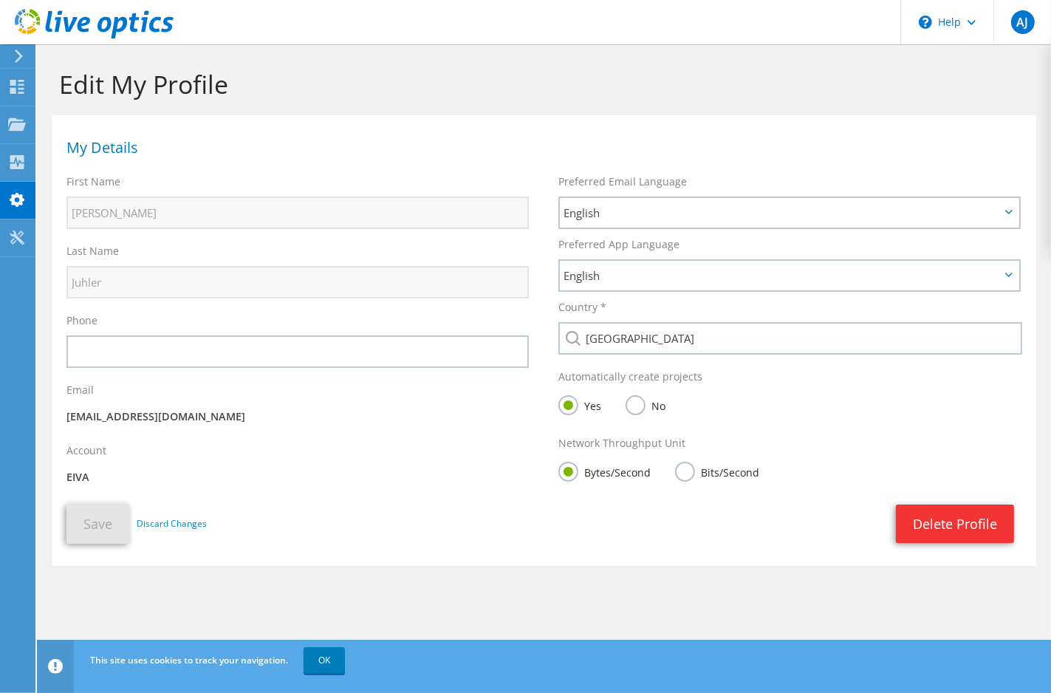
click at [80, 477] on p "EIVA" at bounding box center [297, 477] width 462 height 16
click at [19, 245] on div at bounding box center [17, 239] width 18 height 16
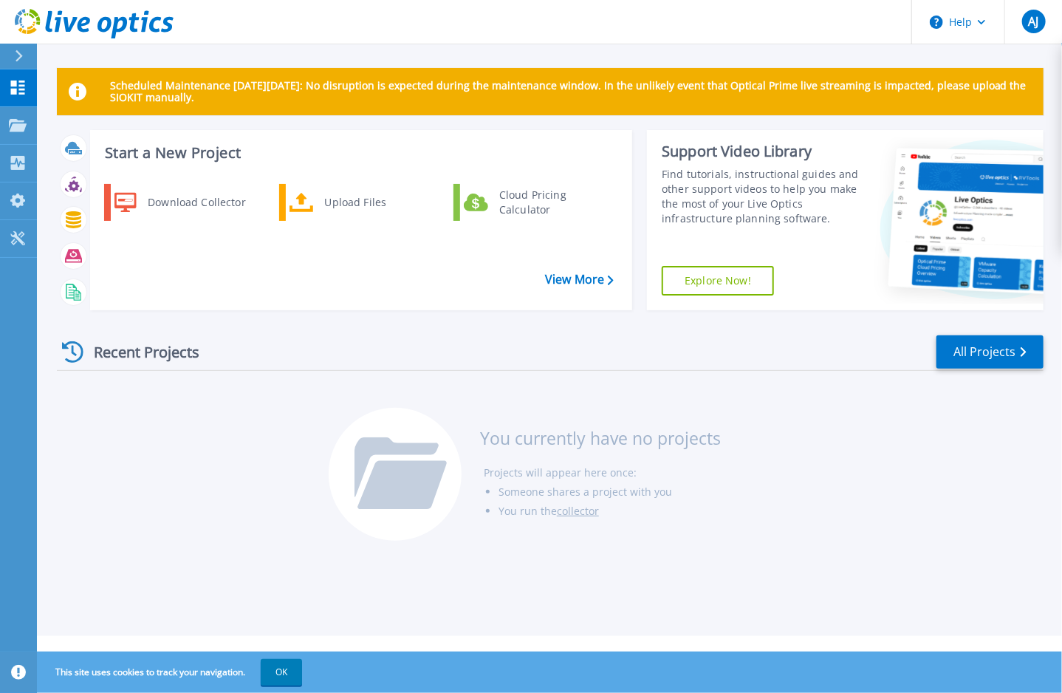
click at [706, 354] on div "Recent Projects All Projects" at bounding box center [550, 352] width 987 height 37
drag, startPoint x: 137, startPoint y: 348, endPoint x: 149, endPoint y: 349, distance: 12.6
click at [137, 347] on div "Recent Projects" at bounding box center [138, 352] width 163 height 36
drag, startPoint x: 225, startPoint y: 355, endPoint x: 228, endPoint y: 376, distance: 21.5
click at [228, 376] on div "Recent Projects All Projects You currently have no projects Projects will appea…" at bounding box center [550, 438] width 987 height 233
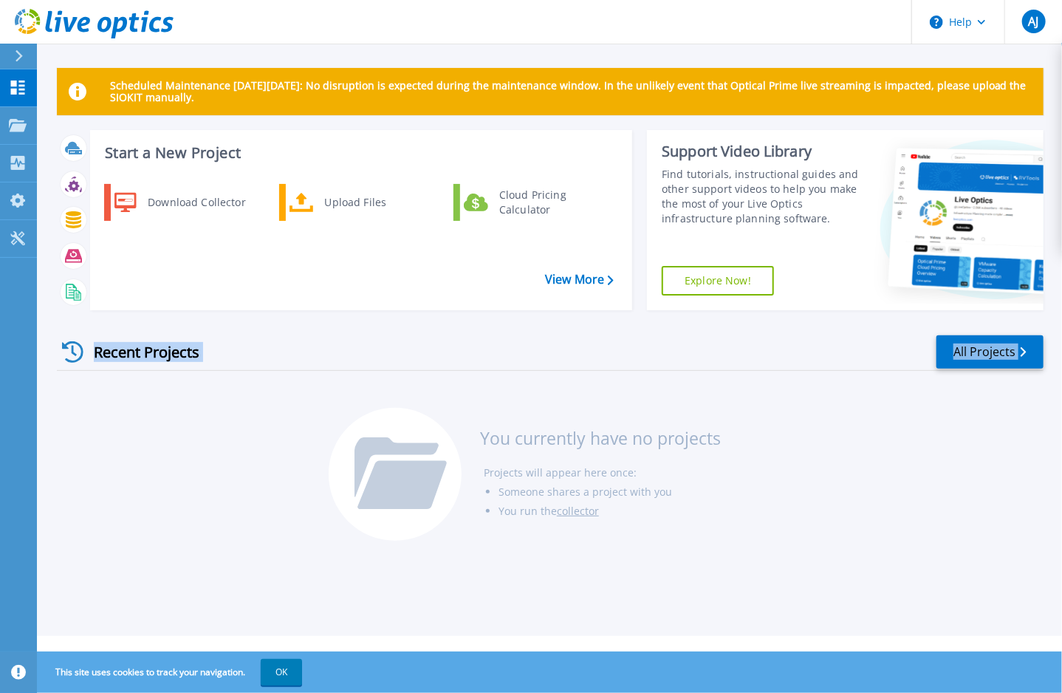
drag, startPoint x: 228, startPoint y: 376, endPoint x: 246, endPoint y: 460, distance: 85.5
click at [243, 461] on div "Recent Projects All Projects You currently have no projects Projects will appea…" at bounding box center [550, 438] width 987 height 233
click at [641, 482] on li "Someone shares a project with you" at bounding box center [610, 491] width 222 height 19
drag, startPoint x: 547, startPoint y: 489, endPoint x: 653, endPoint y: 479, distance: 106.1
click at [653, 479] on ul "Projects will appear here once: Someone shares a project with you You run the c…" at bounding box center [602, 492] width 237 height 58
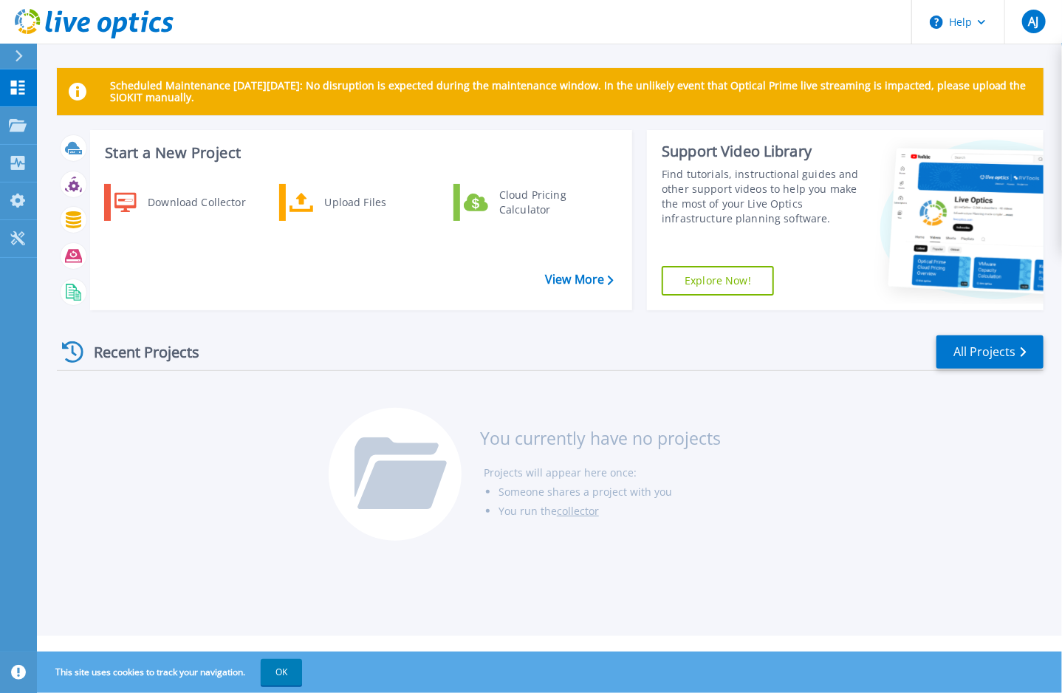
drag, startPoint x: 653, startPoint y: 479, endPoint x: 660, endPoint y: 492, distance: 14.2
click at [660, 492] on li "Someone shares a project with you" at bounding box center [610, 491] width 222 height 19
drag, startPoint x: 647, startPoint y: 496, endPoint x: 647, endPoint y: 486, distance: 10.3
click at [647, 494] on li "Someone shares a project with you" at bounding box center [610, 491] width 222 height 19
click at [678, 352] on div "Recent Projects All Projects" at bounding box center [550, 352] width 987 height 37
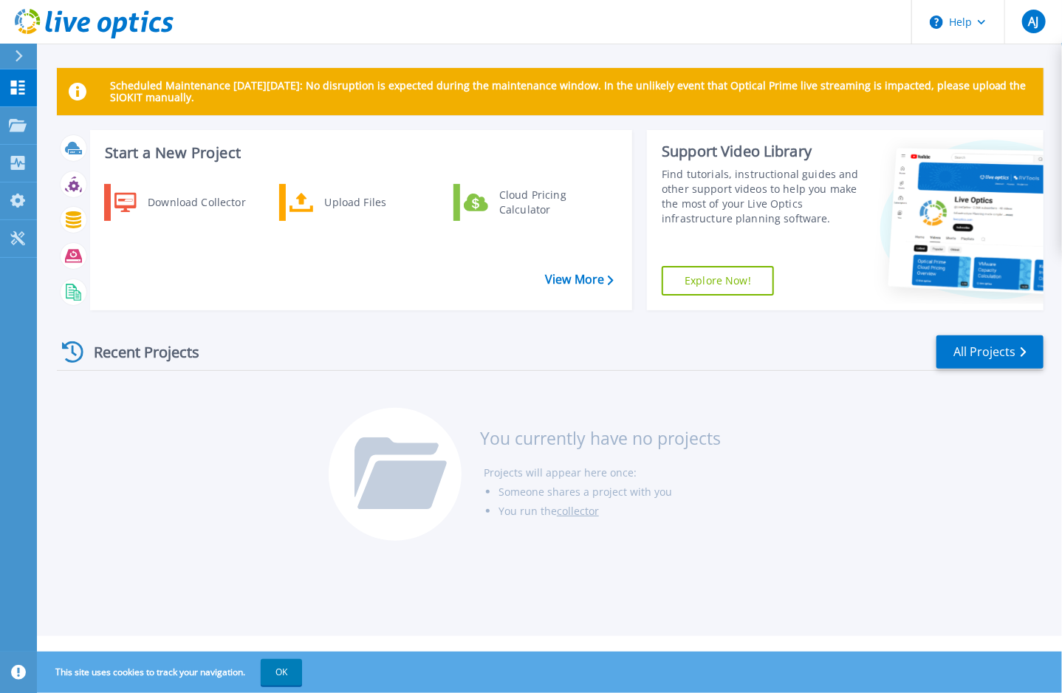
click at [583, 506] on link "collector" at bounding box center [578, 511] width 42 height 14
click at [989, 28] on button "Help" at bounding box center [958, 22] width 92 height 44
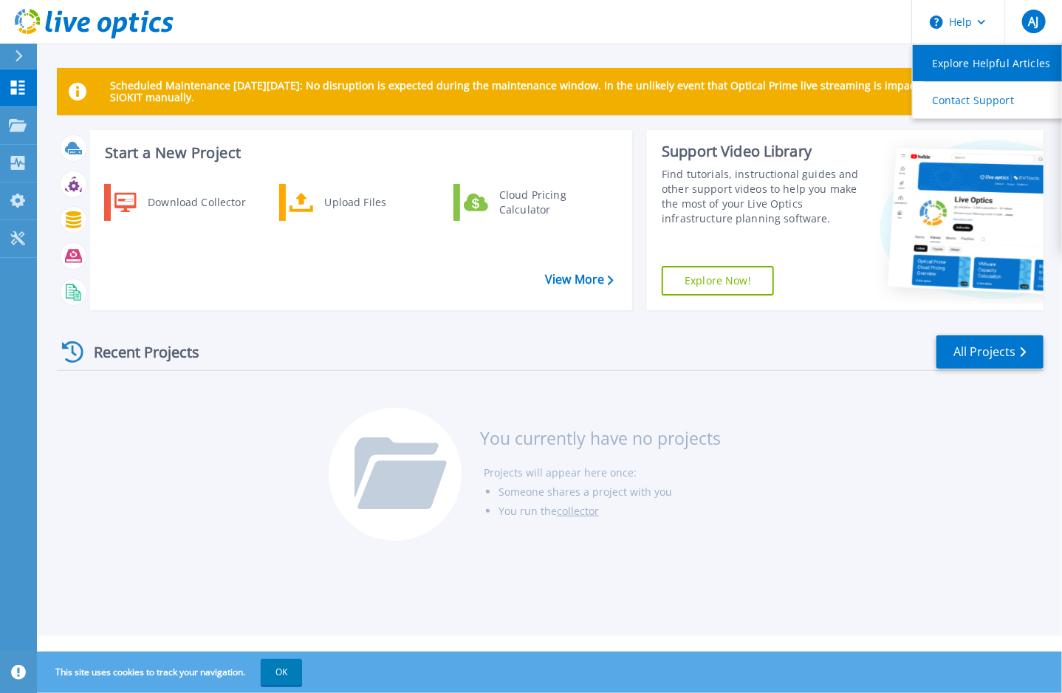
click at [963, 69] on link "Explore Helpful Articles" at bounding box center [995, 63] width 165 height 36
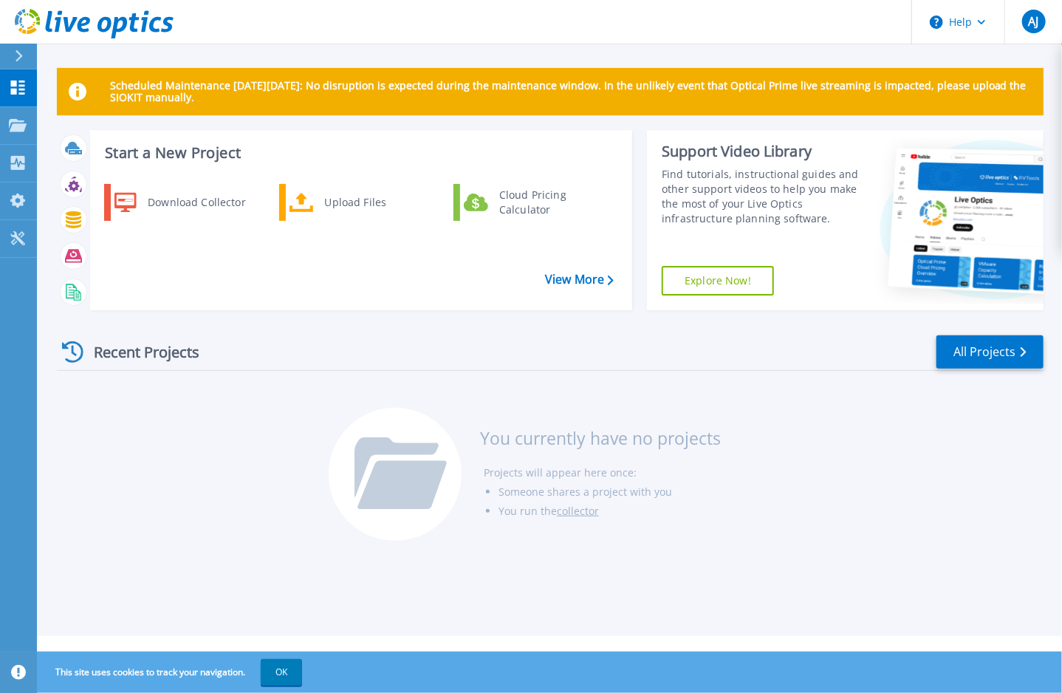
drag, startPoint x: 355, startPoint y: 438, endPoint x: 347, endPoint y: 456, distance: 19.8
click at [354, 443] on div at bounding box center [395, 474] width 133 height 133
click at [759, 460] on div "You currently have no projects Projects will appear here once: Someone shares a…" at bounding box center [550, 482] width 443 height 148
click at [978, 359] on link "All Projects" at bounding box center [990, 351] width 107 height 33
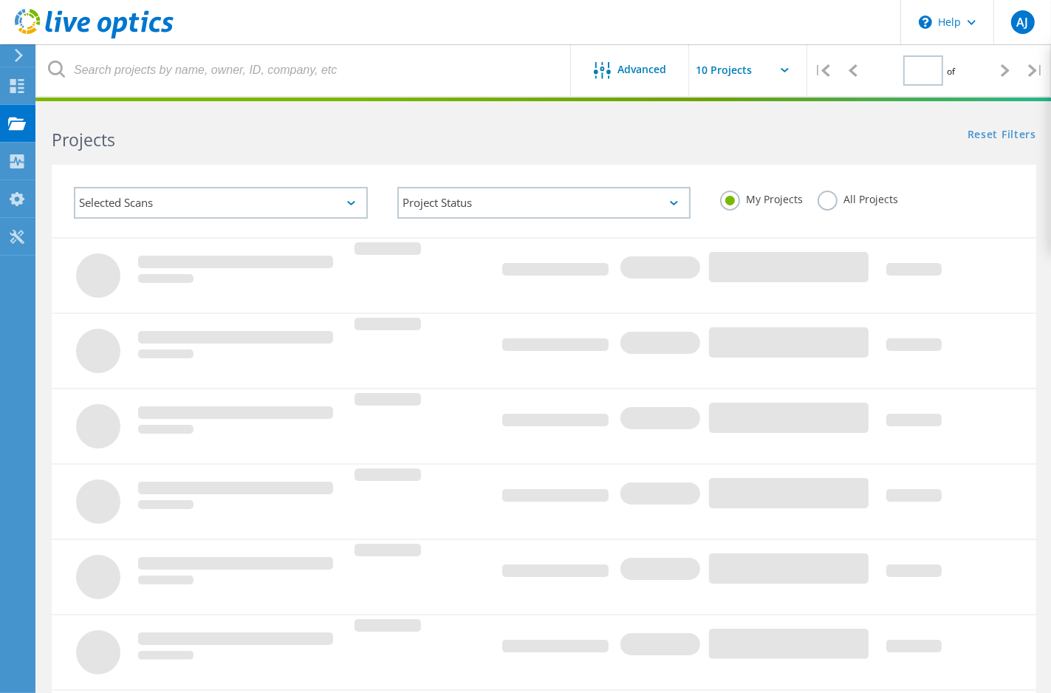
type input "1"
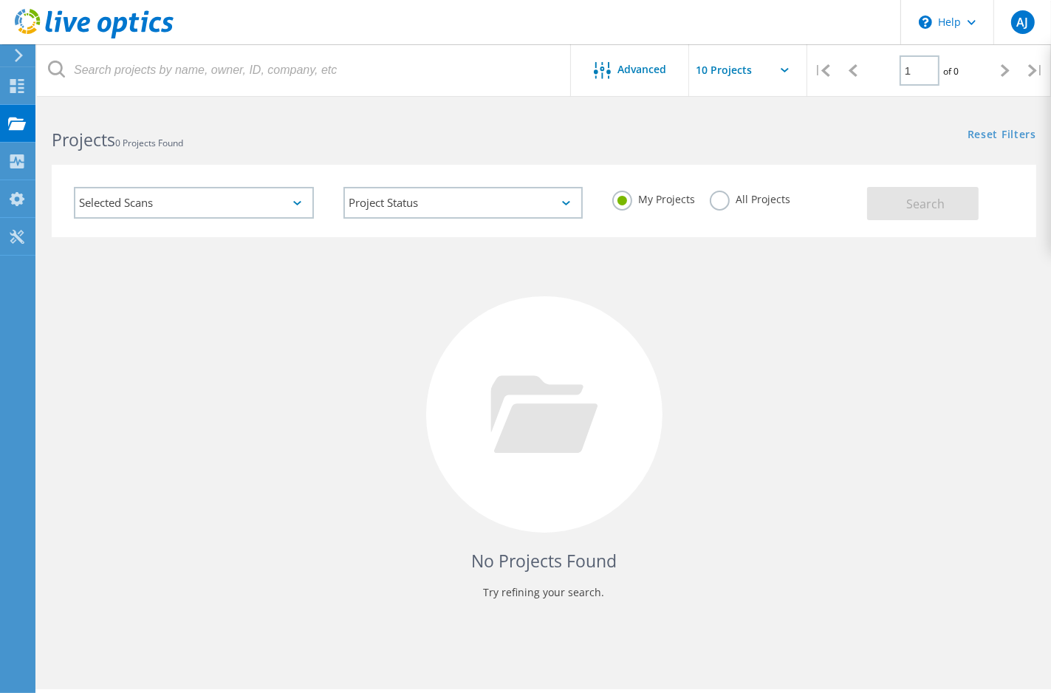
click at [731, 207] on div "All Projects" at bounding box center [750, 201] width 81 height 21
click at [721, 201] on label "All Projects" at bounding box center [750, 198] width 81 height 14
click at [0, 0] on input "All Projects" at bounding box center [0, 0] width 0 height 0
click at [937, 203] on span "Search" at bounding box center [926, 204] width 38 height 16
click at [989, 140] on link "Reset Filters" at bounding box center [1002, 135] width 69 height 13
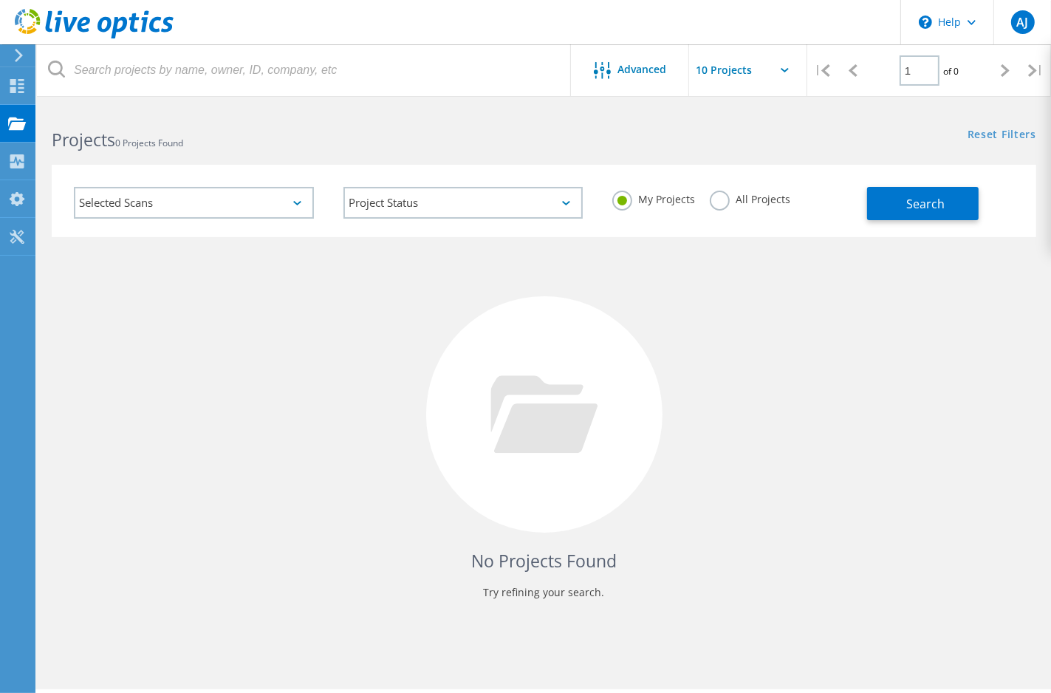
drag, startPoint x: 989, startPoint y: 140, endPoint x: 921, endPoint y: 134, distance: 68.2
click at [920, 134] on div "Reset Filters Show Filters" at bounding box center [797, 120] width 507 height 27
click at [977, 131] on link "Reset Filters" at bounding box center [1002, 135] width 69 height 13
drag, startPoint x: 198, startPoint y: 328, endPoint x: 197, endPoint y: 321, distance: 7.4
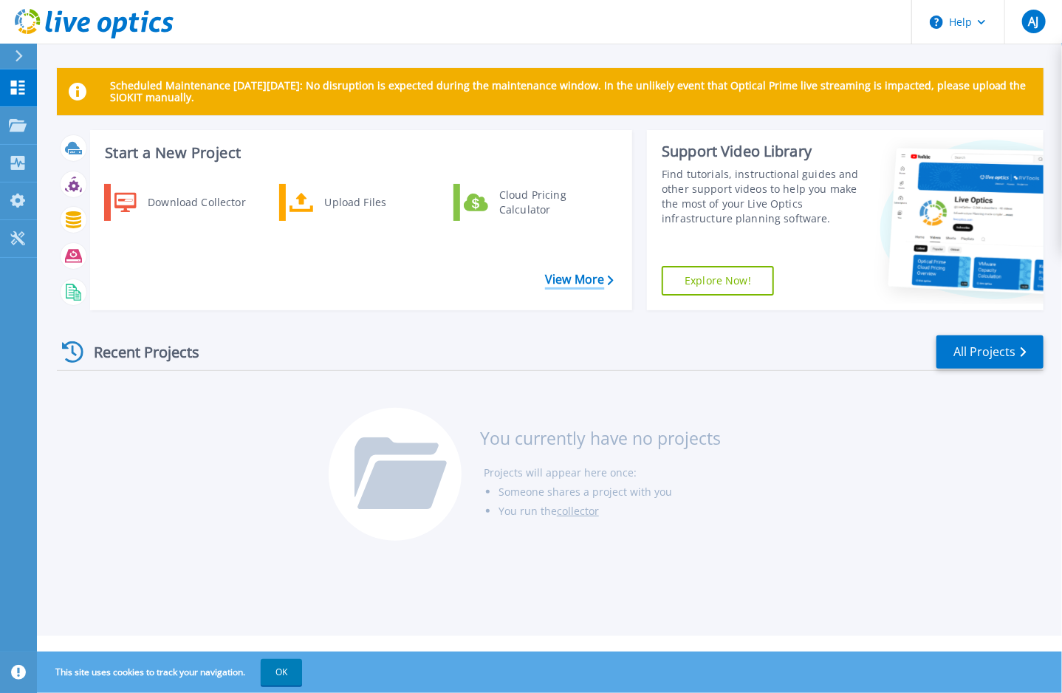
click at [561, 282] on link "View More" at bounding box center [579, 280] width 69 height 14
click at [476, 226] on div "Download Collector Upload Files Cloud Pricing Calculator" at bounding box center [359, 241] width 532 height 123
click at [482, 202] on icon at bounding box center [476, 203] width 24 height 18
click at [371, 208] on div "Upload Files" at bounding box center [372, 203] width 109 height 30
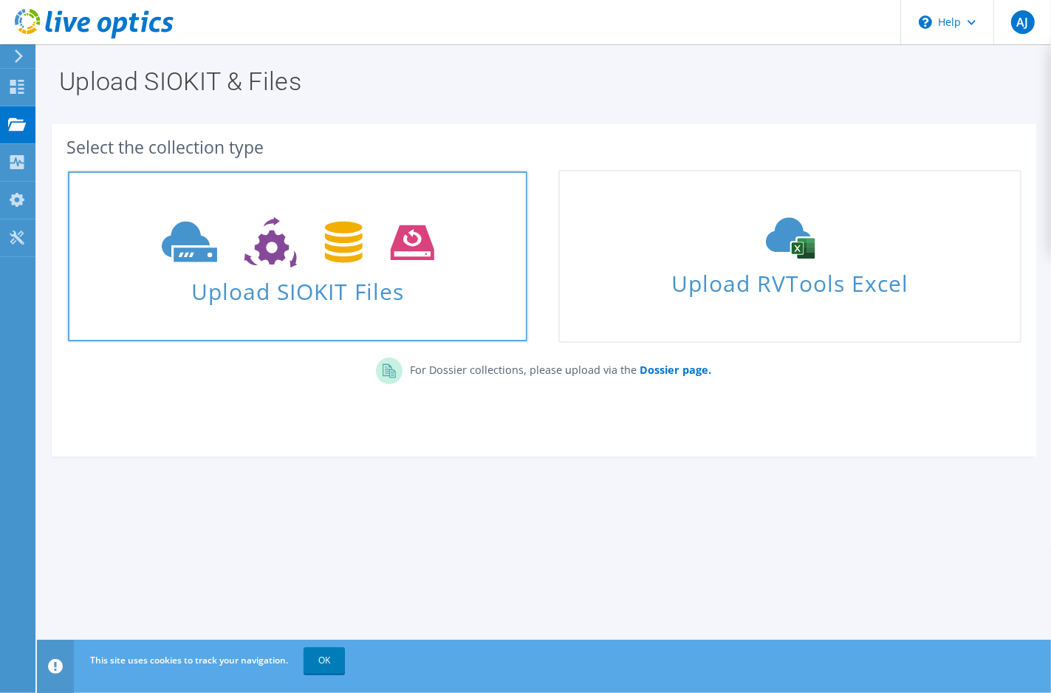
click at [358, 270] on span at bounding box center [298, 241] width 460 height 62
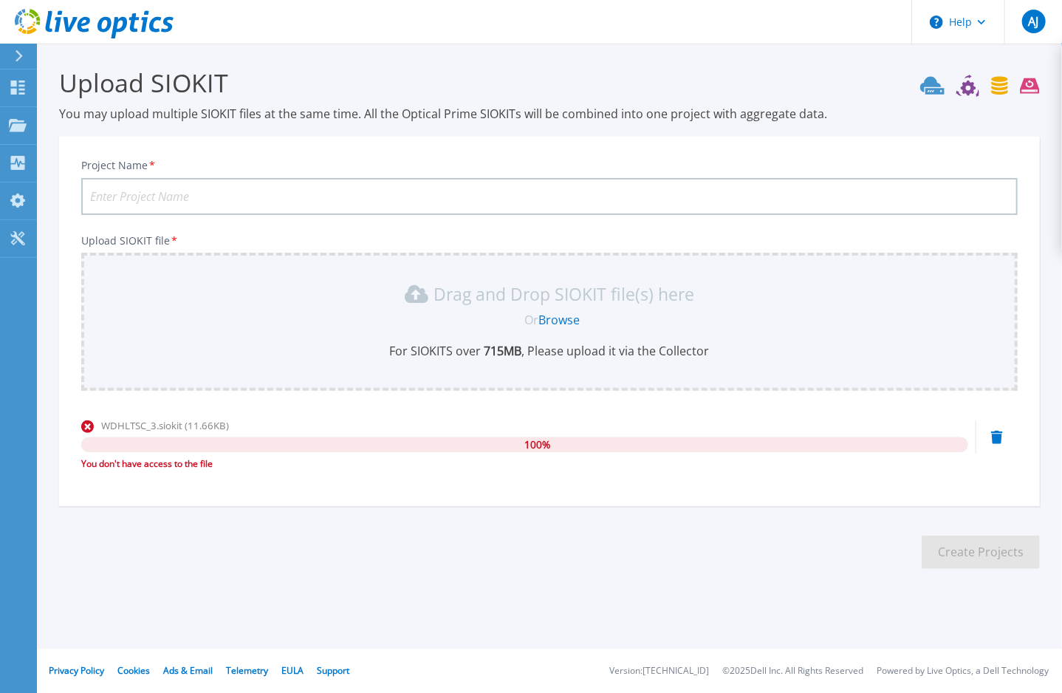
click at [559, 321] on link "Browse" at bounding box center [559, 320] width 41 height 16
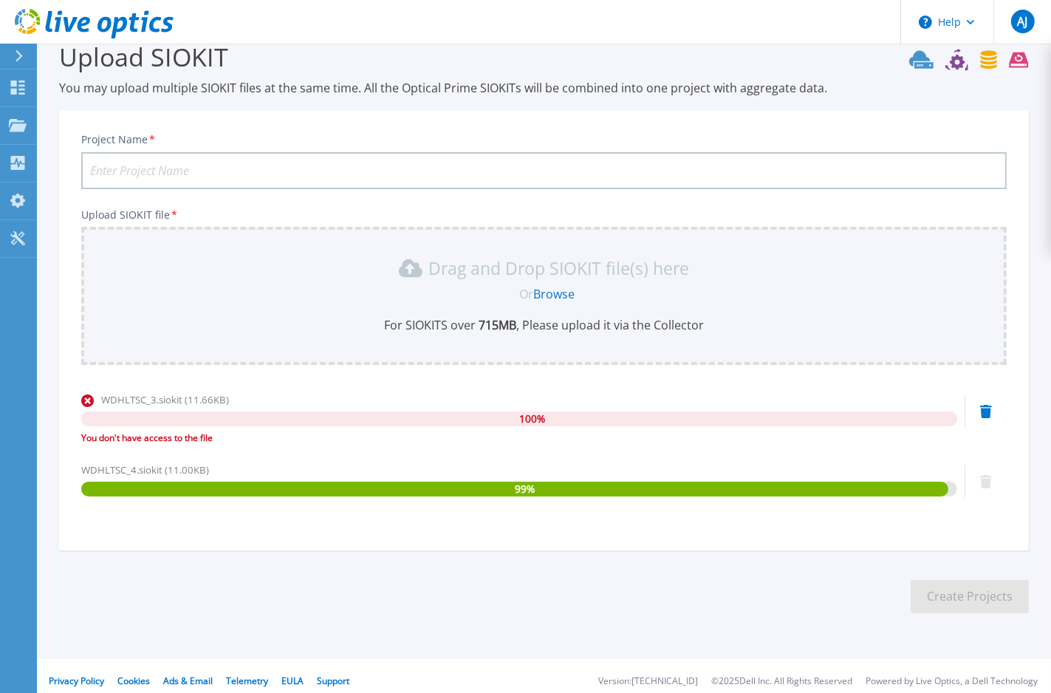
scroll to position [35, 0]
